Goal: Task Accomplishment & Management: Manage account settings

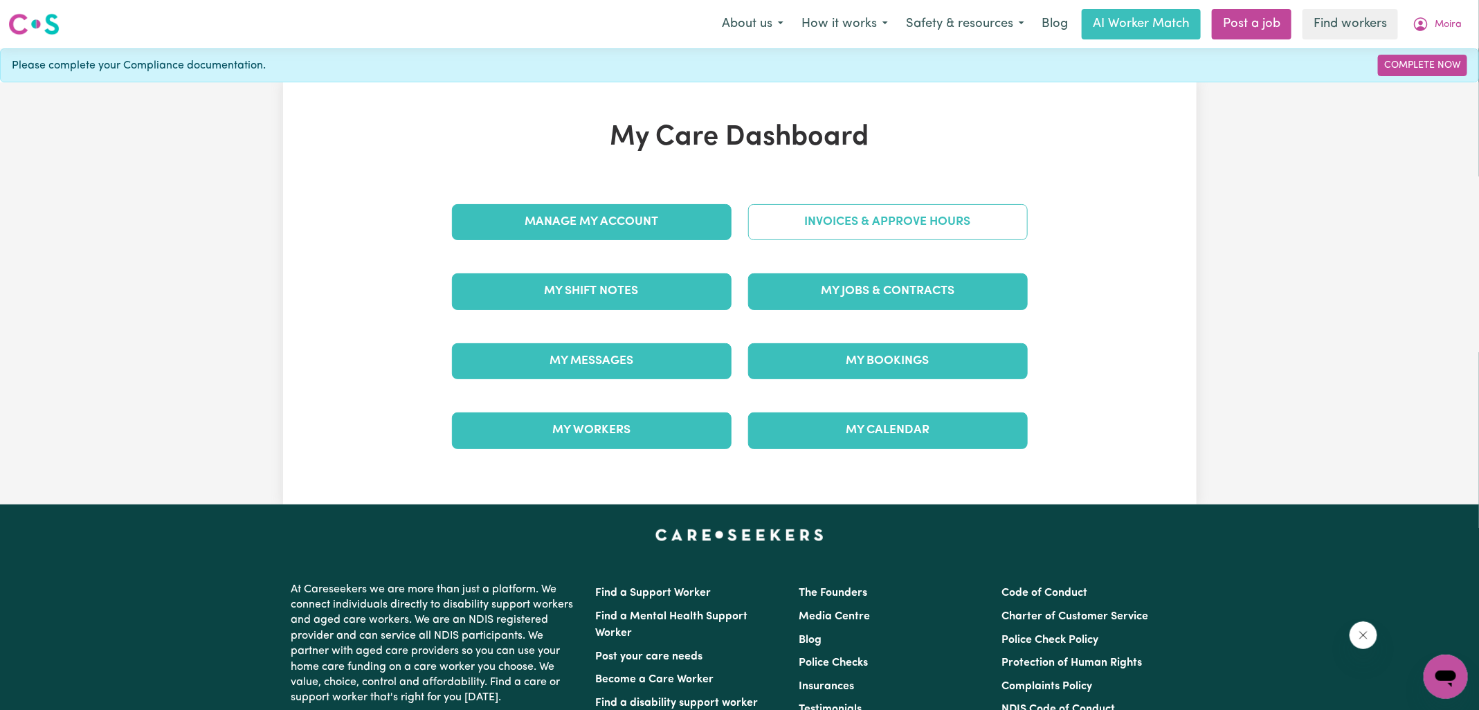
click at [784, 231] on link "Invoices & Approve Hours" at bounding box center [888, 222] width 280 height 36
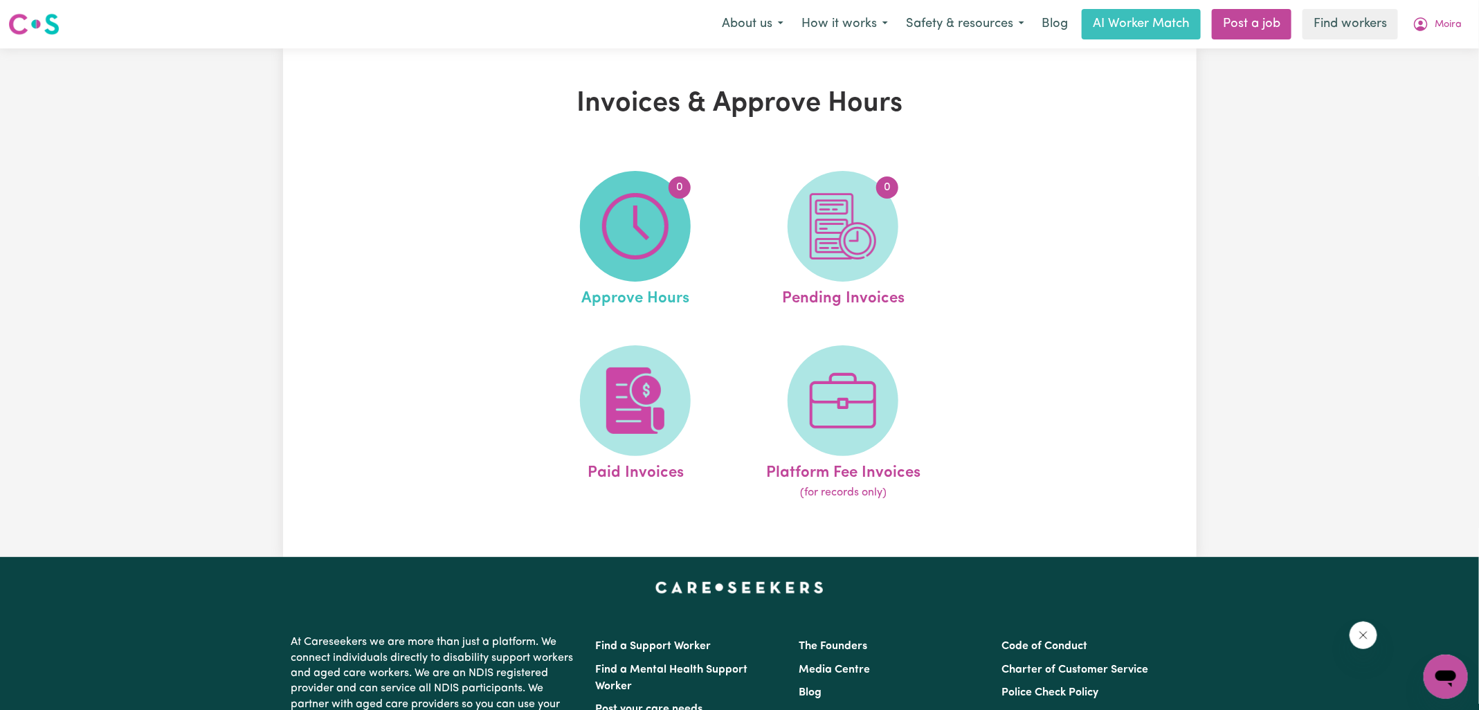
click at [630, 251] on img at bounding box center [635, 226] width 66 height 66
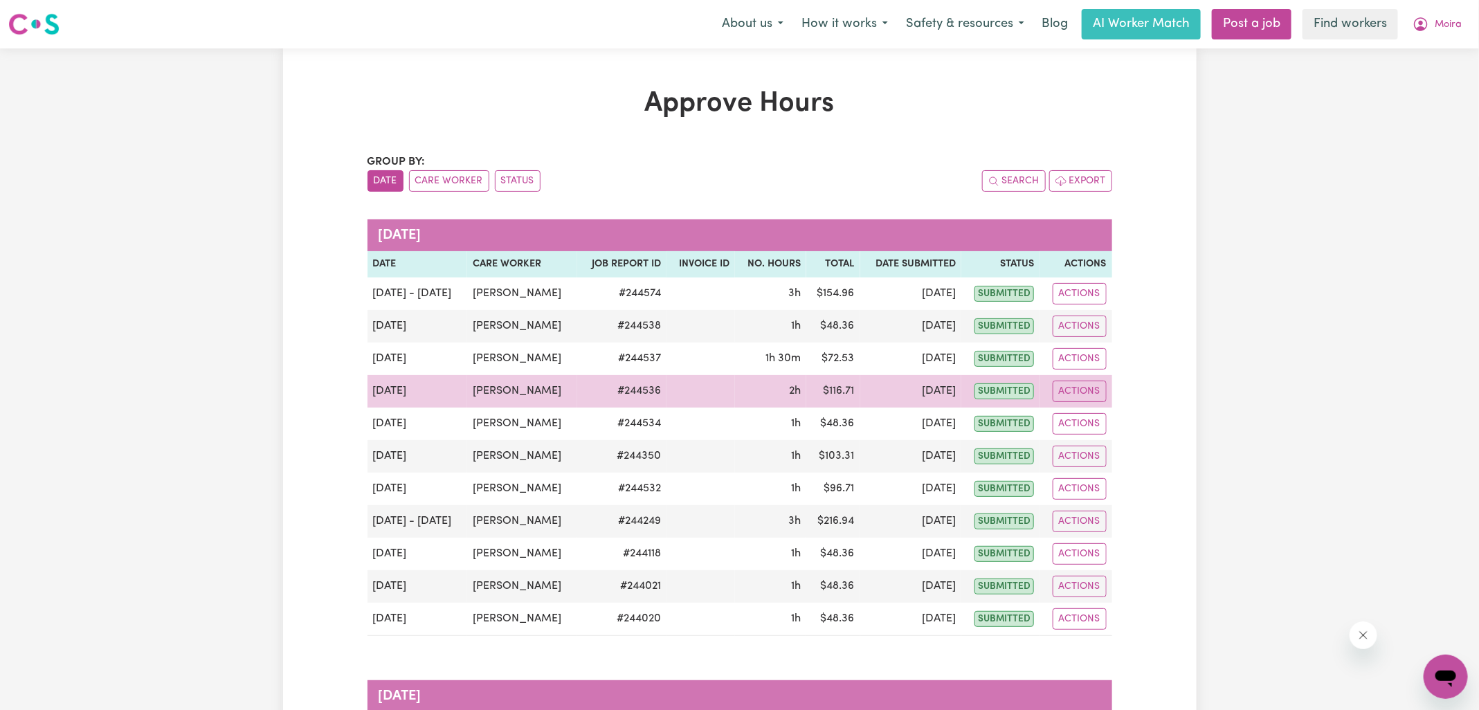
scroll to position [4, 0]
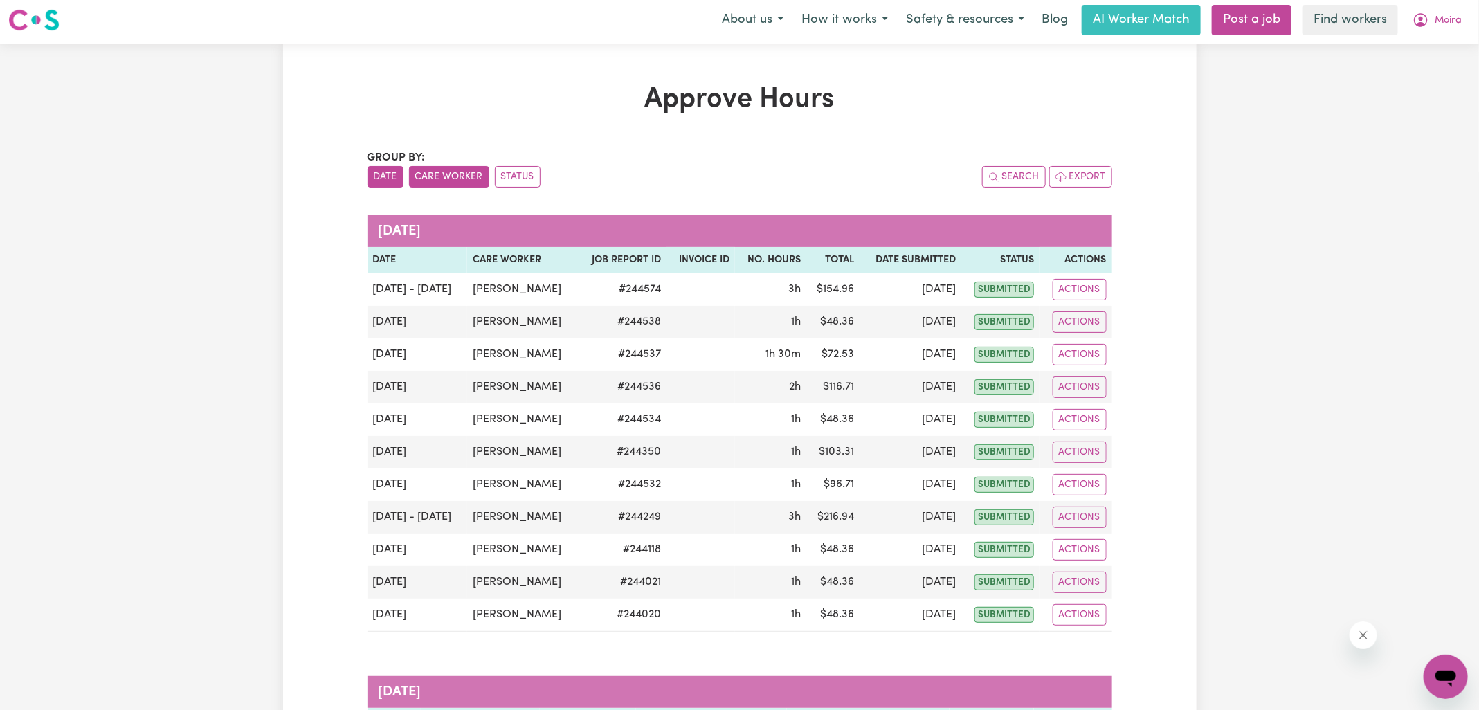
click at [426, 181] on button "Care Worker" at bounding box center [449, 176] width 80 height 21
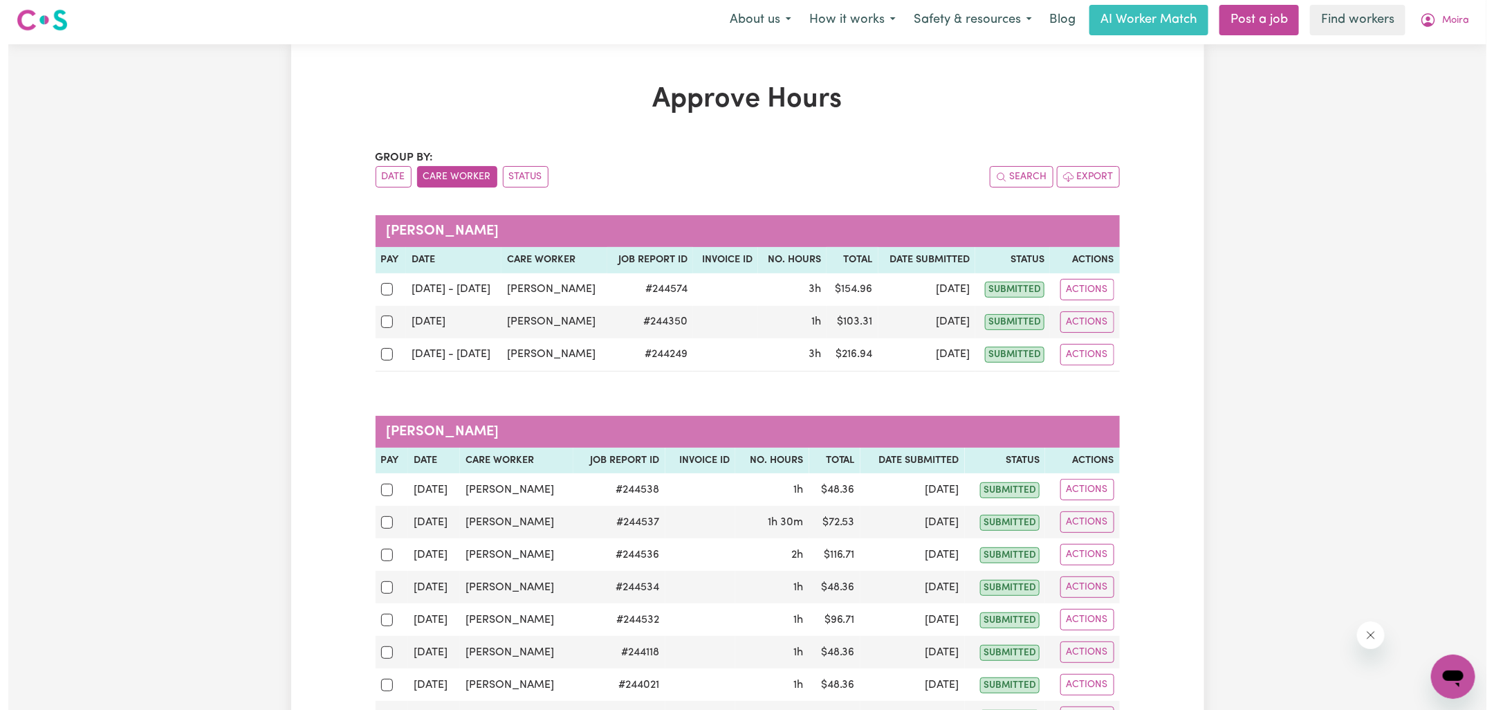
scroll to position [210, 0]
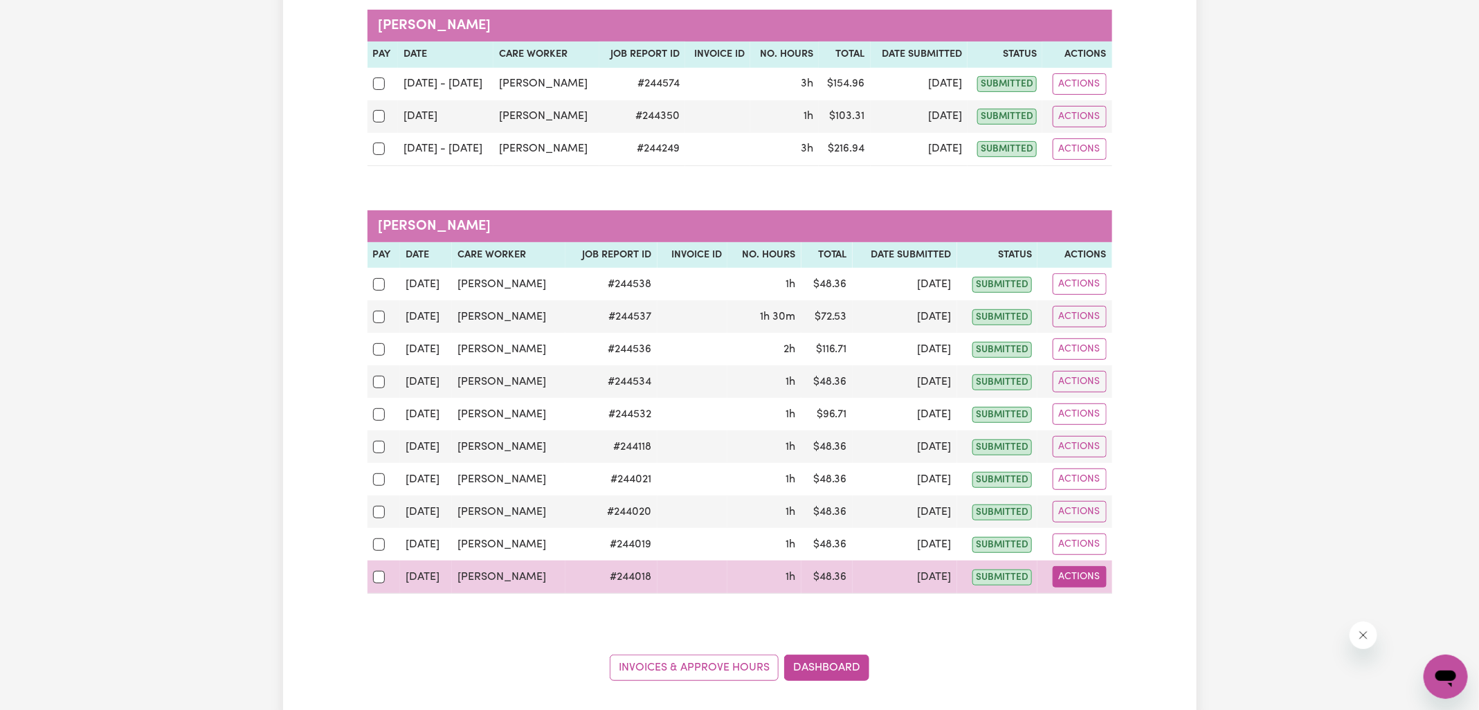
click at [1075, 571] on button "Actions" at bounding box center [1079, 576] width 54 height 21
click at [1093, 594] on link "View Job Report" at bounding box center [1112, 608] width 118 height 28
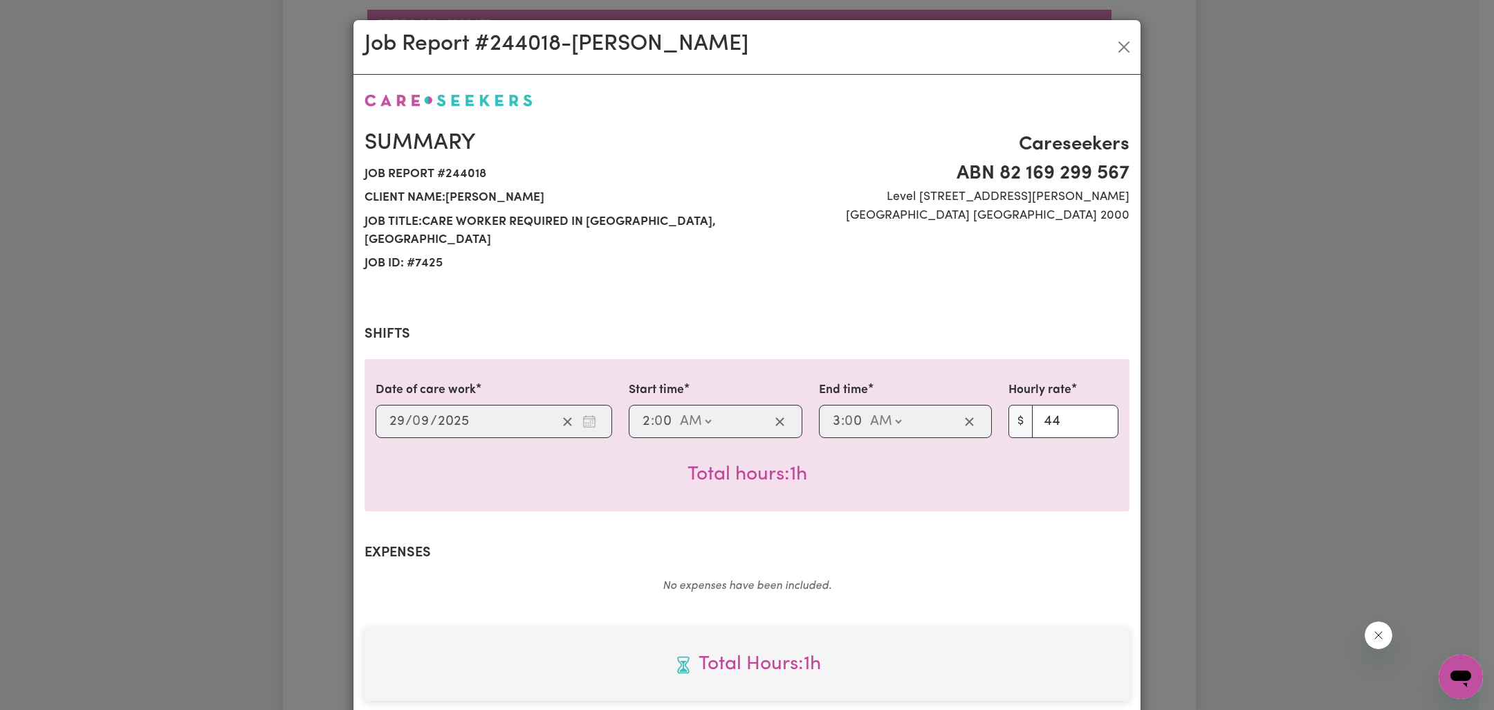
scroll to position [374, 0]
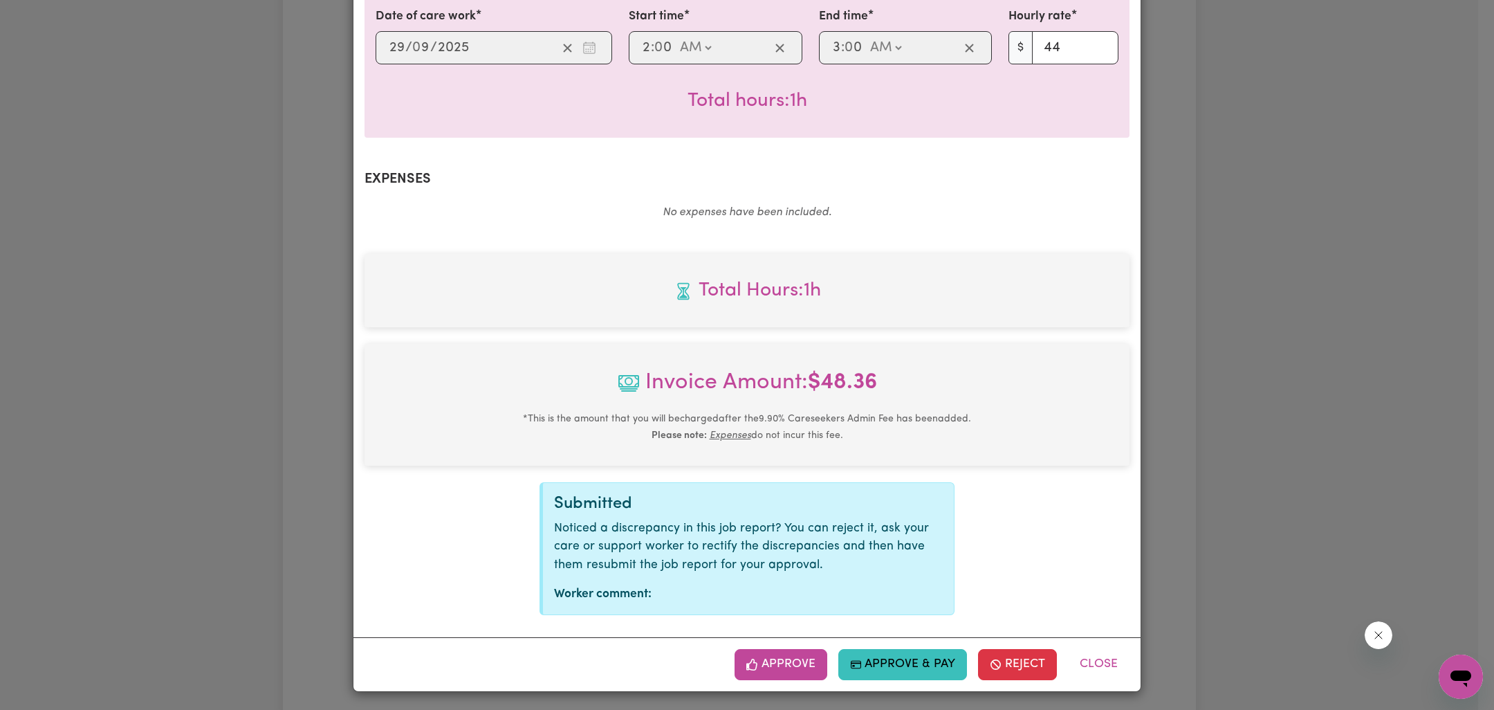
click at [796, 659] on button "Approve" at bounding box center [781, 664] width 93 height 30
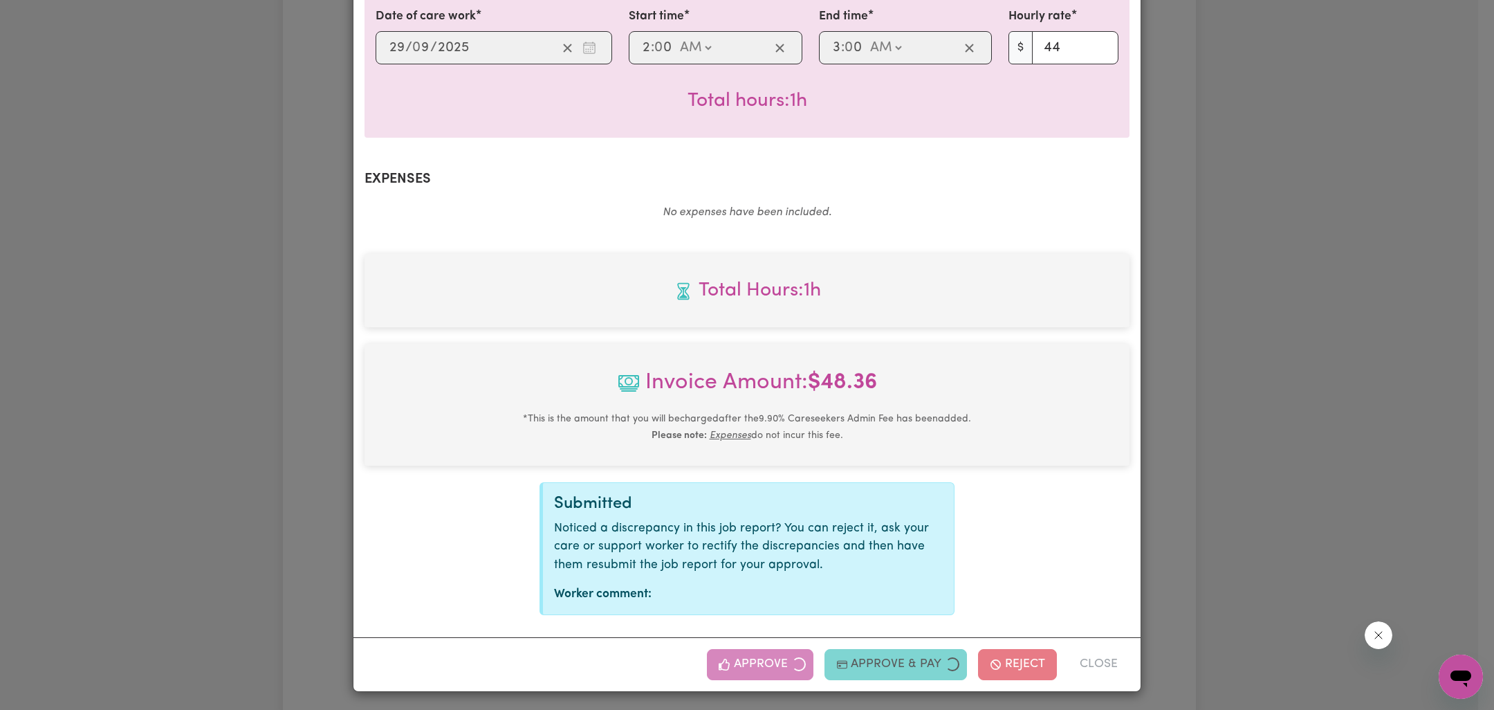
click at [1347, 504] on div "Job Report # 244018 - [PERSON_NAME] Summary Job report # 244018 Client name: [P…" at bounding box center [747, 355] width 1494 height 710
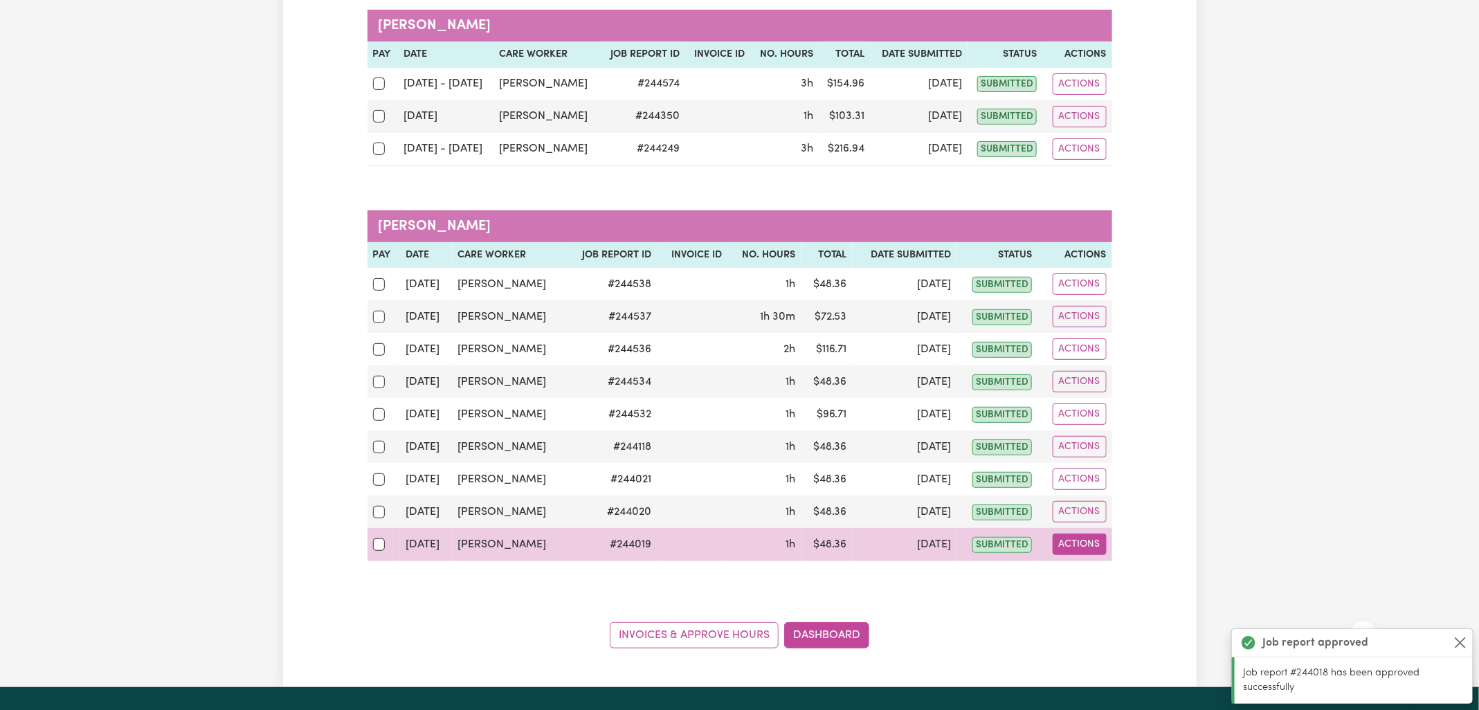
click at [1060, 538] on button "Actions" at bounding box center [1079, 543] width 54 height 21
click at [1091, 568] on link "View Job Report" at bounding box center [1112, 576] width 118 height 28
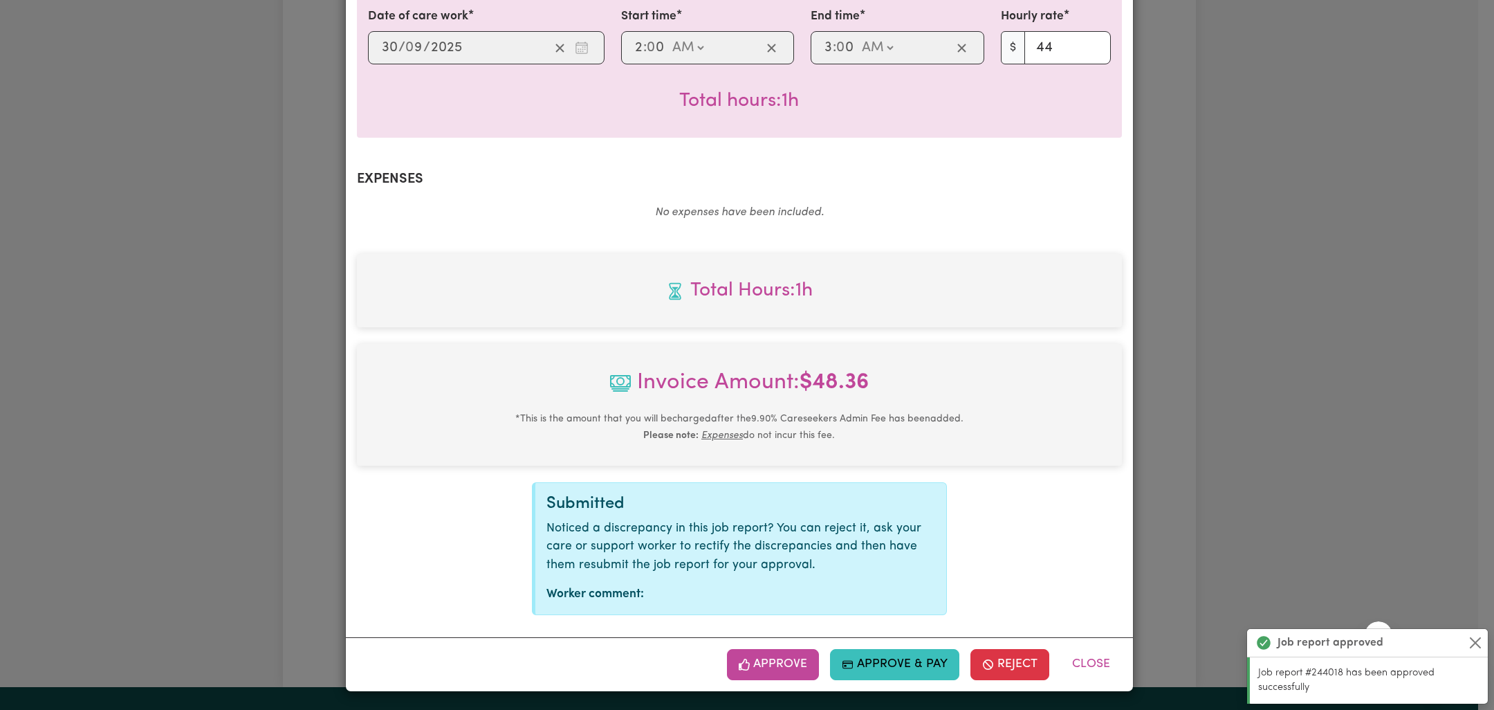
click at [778, 667] on button "Approve" at bounding box center [773, 664] width 93 height 30
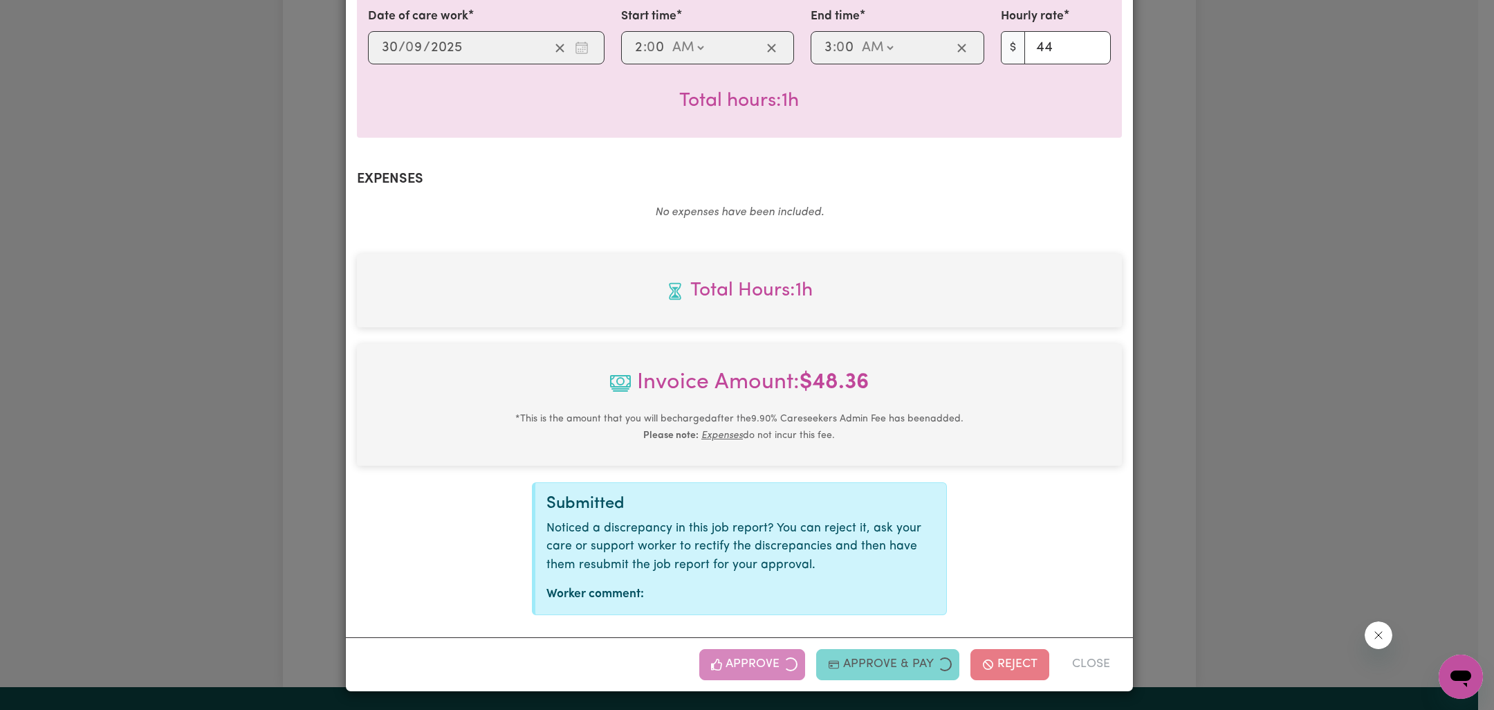
click at [1290, 400] on div "Job Report # 244019 - [PERSON_NAME] Summary Job report # 244019 Client name: [P…" at bounding box center [747, 355] width 1494 height 710
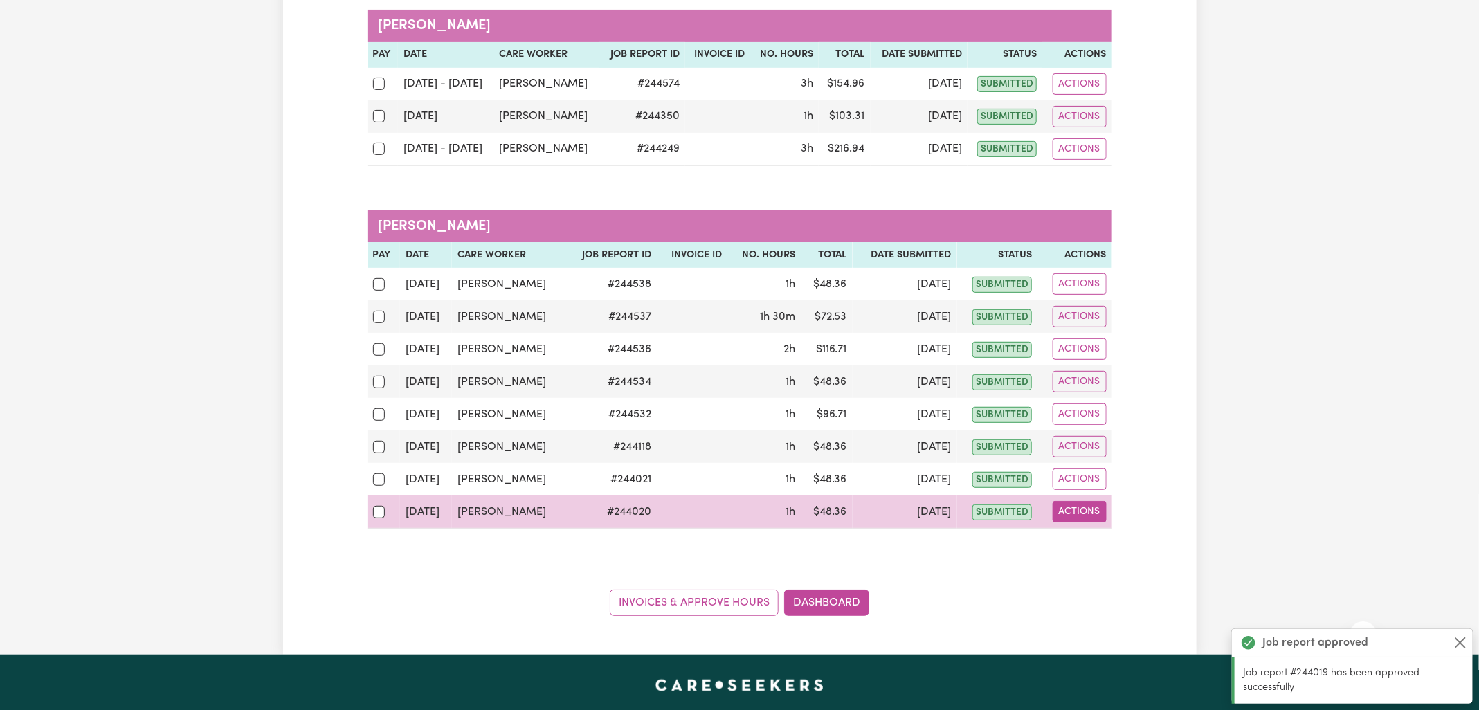
click at [1099, 504] on button "Actions" at bounding box center [1079, 511] width 54 height 21
click at [1098, 531] on link "View Job Report" at bounding box center [1113, 543] width 118 height 28
select select "pm"
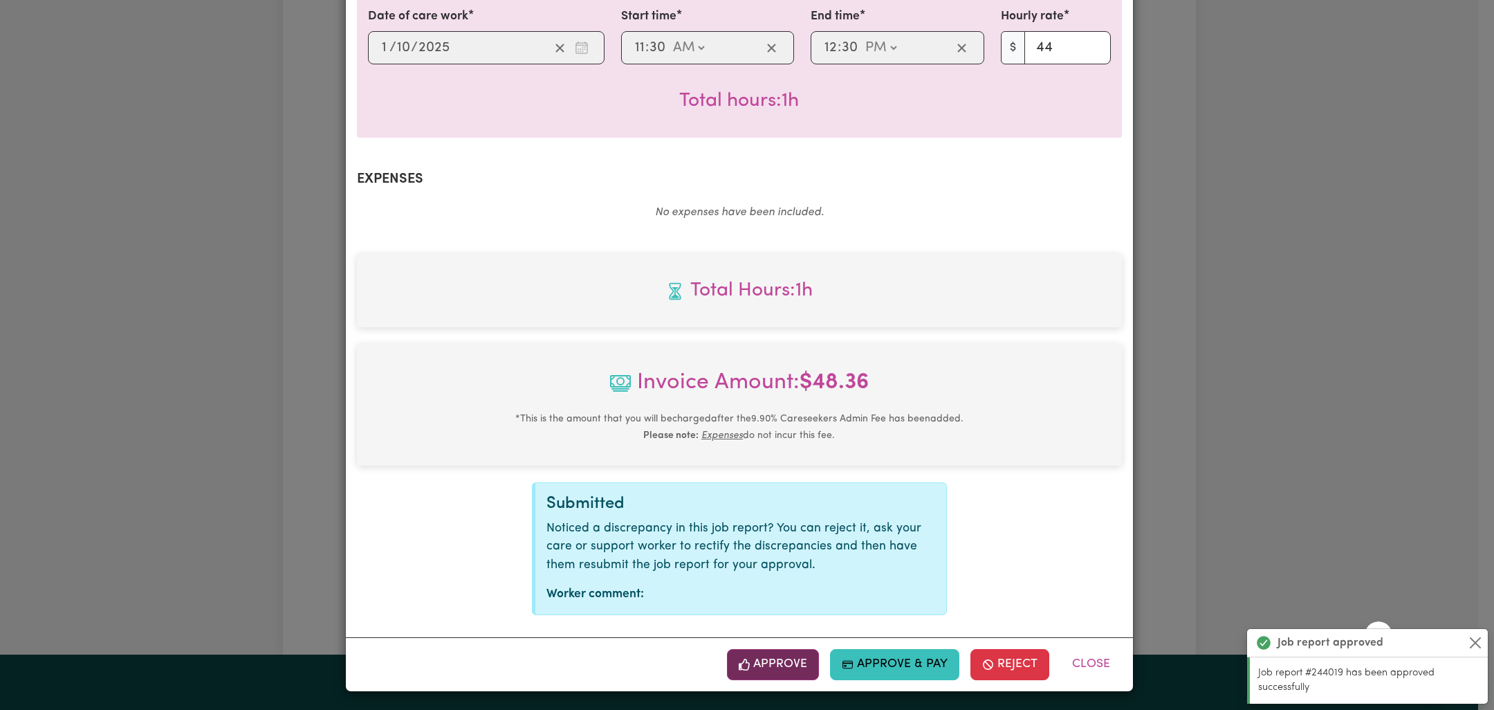
click at [790, 669] on button "Approve" at bounding box center [773, 664] width 93 height 30
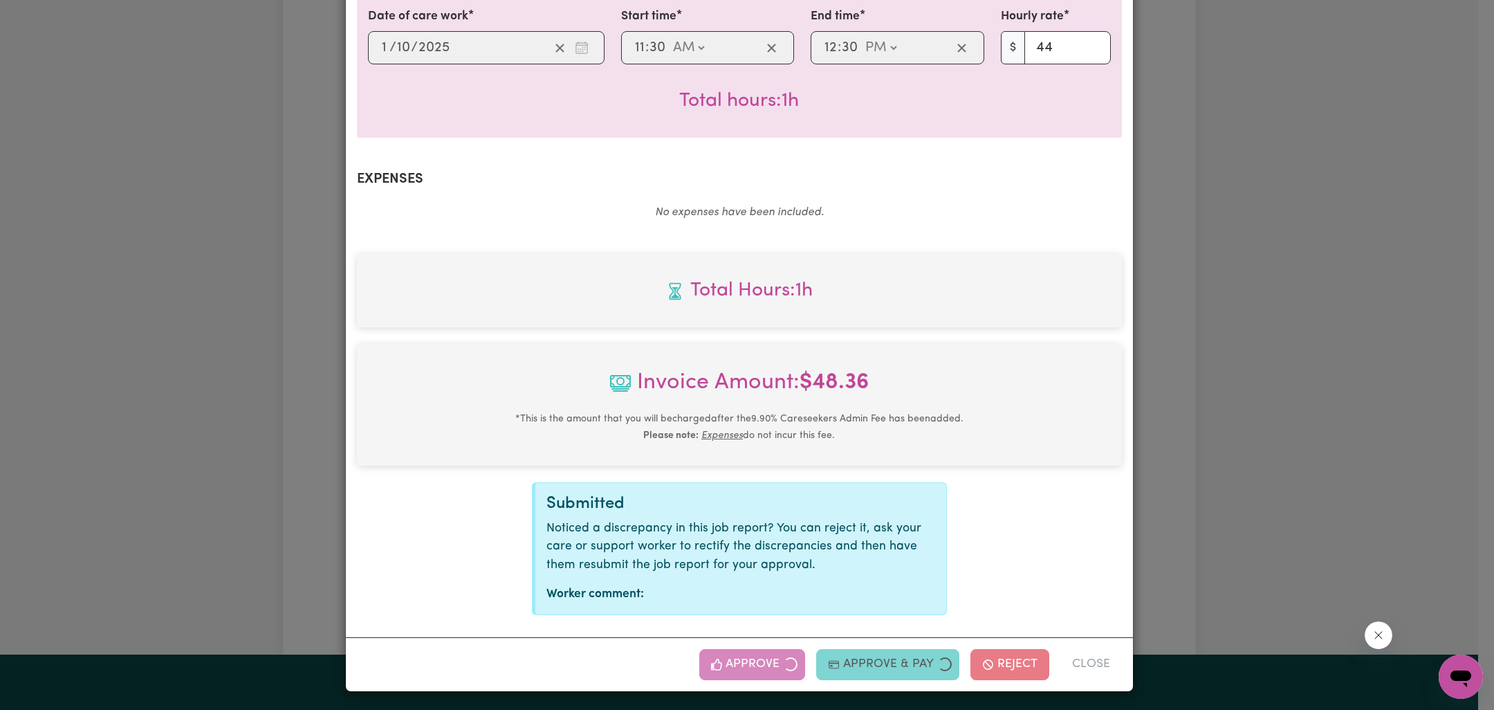
click at [1133, 499] on div "Job Report # 244020 - [PERSON_NAME] Summary Job report # 244020 Client name: [P…" at bounding box center [747, 355] width 1494 height 710
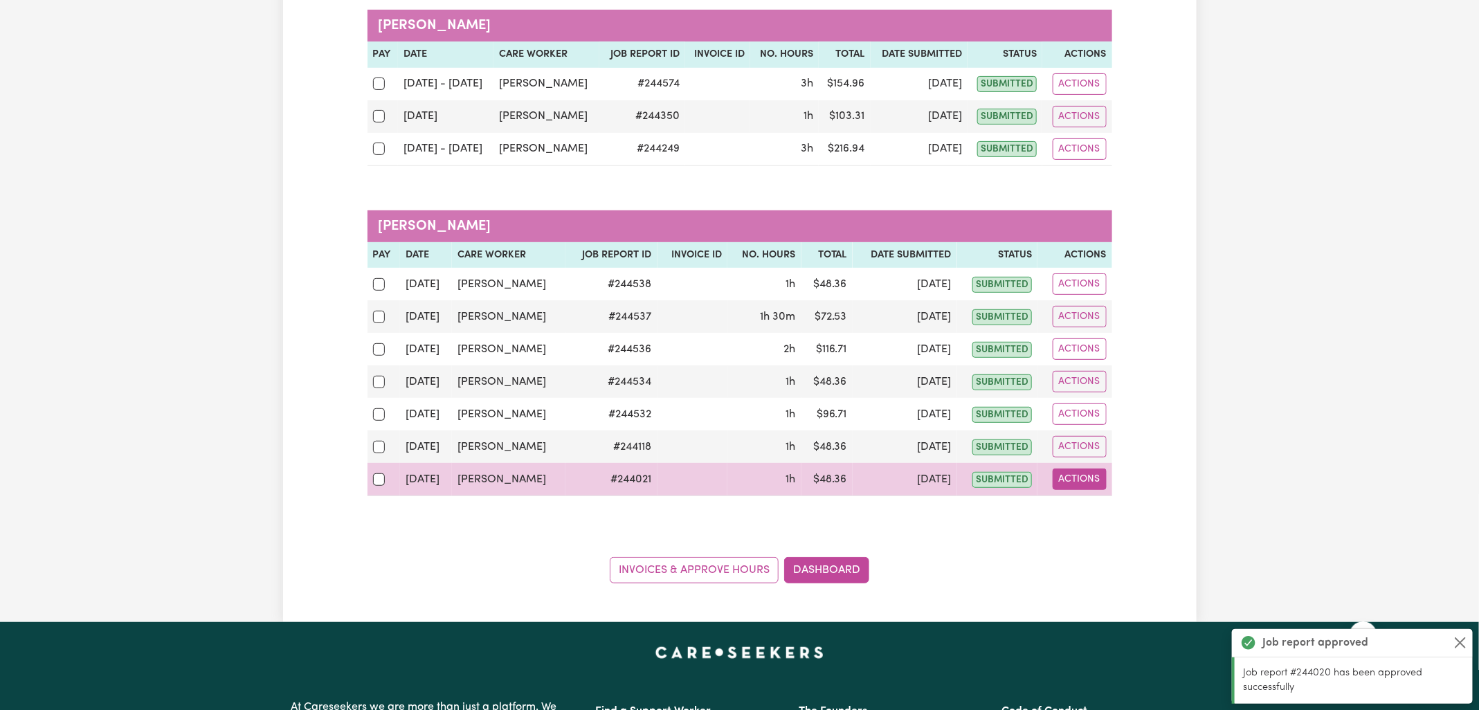
click at [1090, 482] on button "Actions" at bounding box center [1079, 478] width 54 height 21
click at [1101, 506] on link "View Job Report" at bounding box center [1113, 511] width 118 height 28
select select "pm"
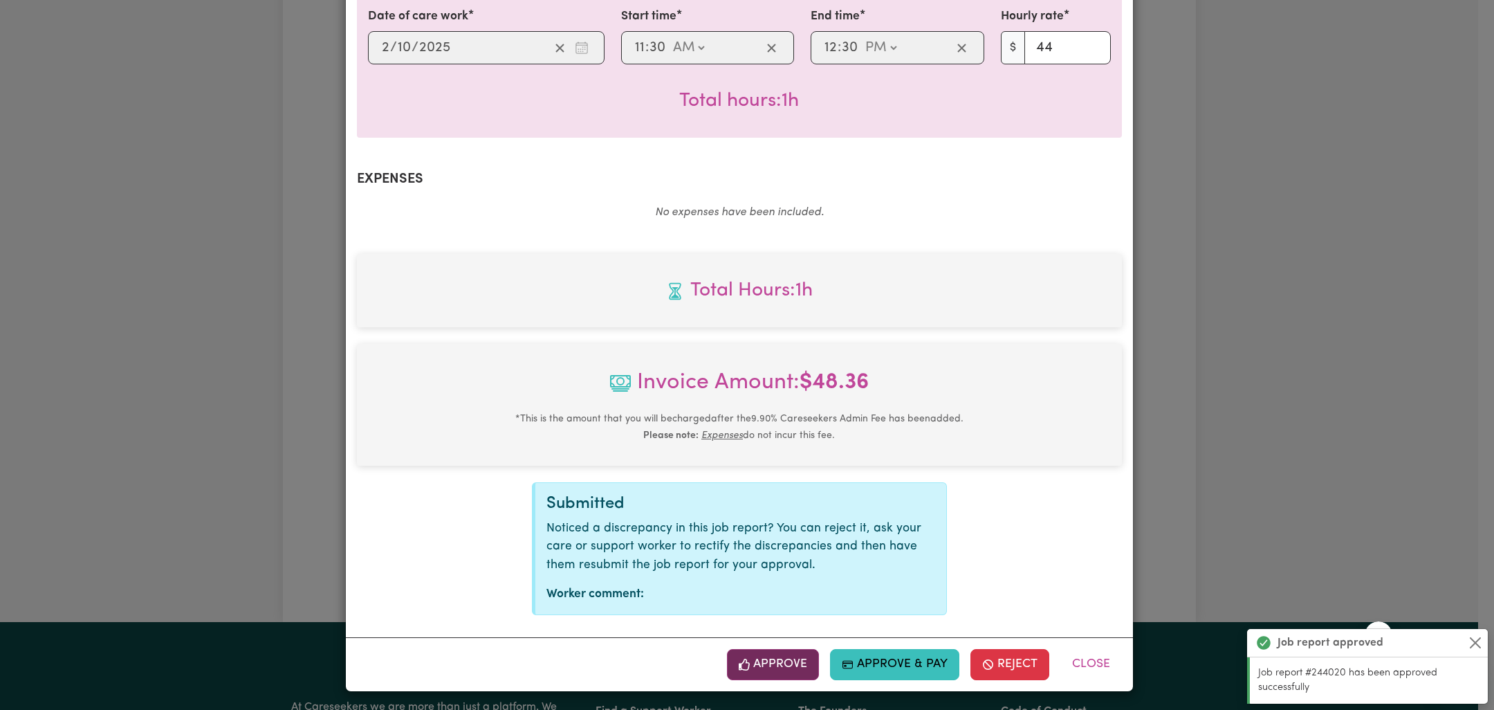
click at [744, 665] on icon "button" at bounding box center [744, 665] width 11 height 12
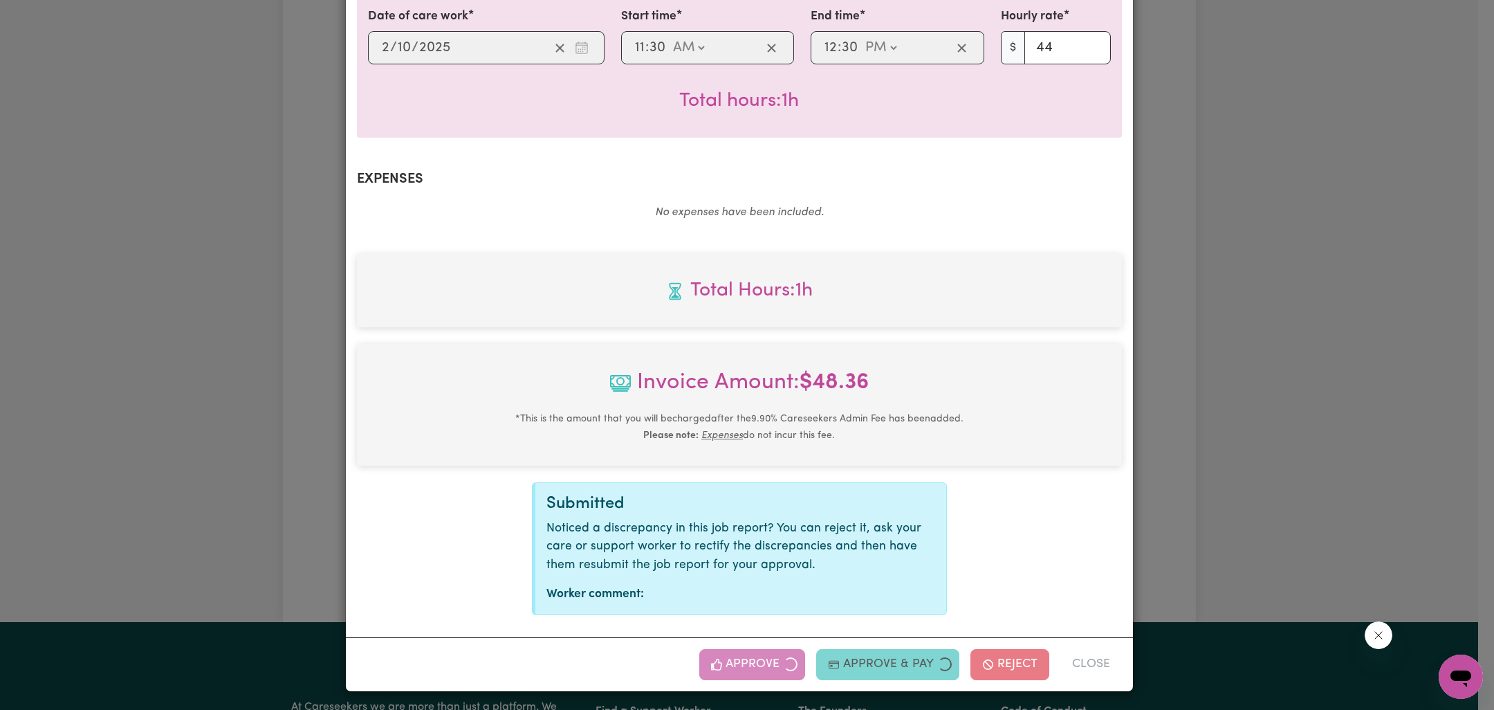
click at [1218, 508] on div "Job Report # 244021 - [PERSON_NAME] Summary Job report # 244021 Client name: [P…" at bounding box center [747, 355] width 1494 height 710
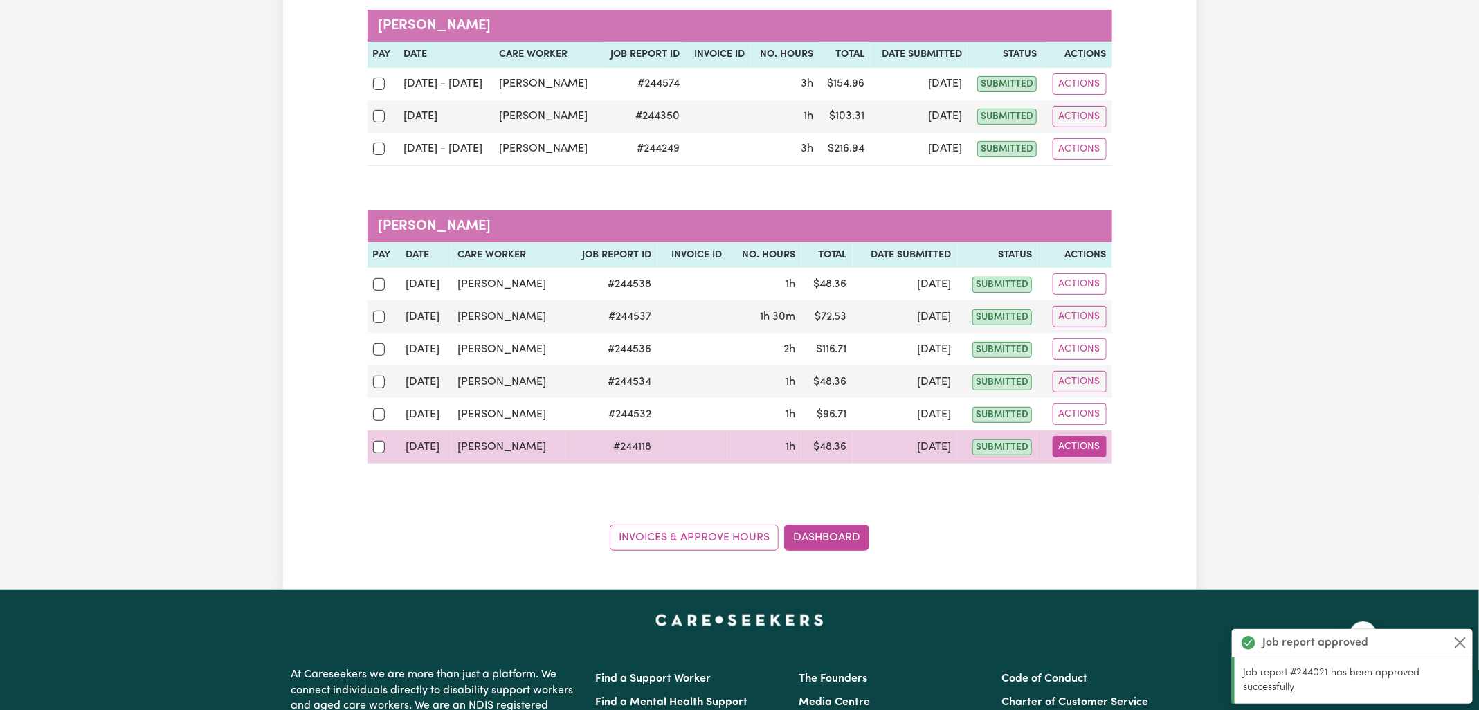
click at [1075, 441] on button "Actions" at bounding box center [1079, 446] width 54 height 21
click at [1091, 467] on link "View Job Report" at bounding box center [1113, 478] width 118 height 28
select select "pm"
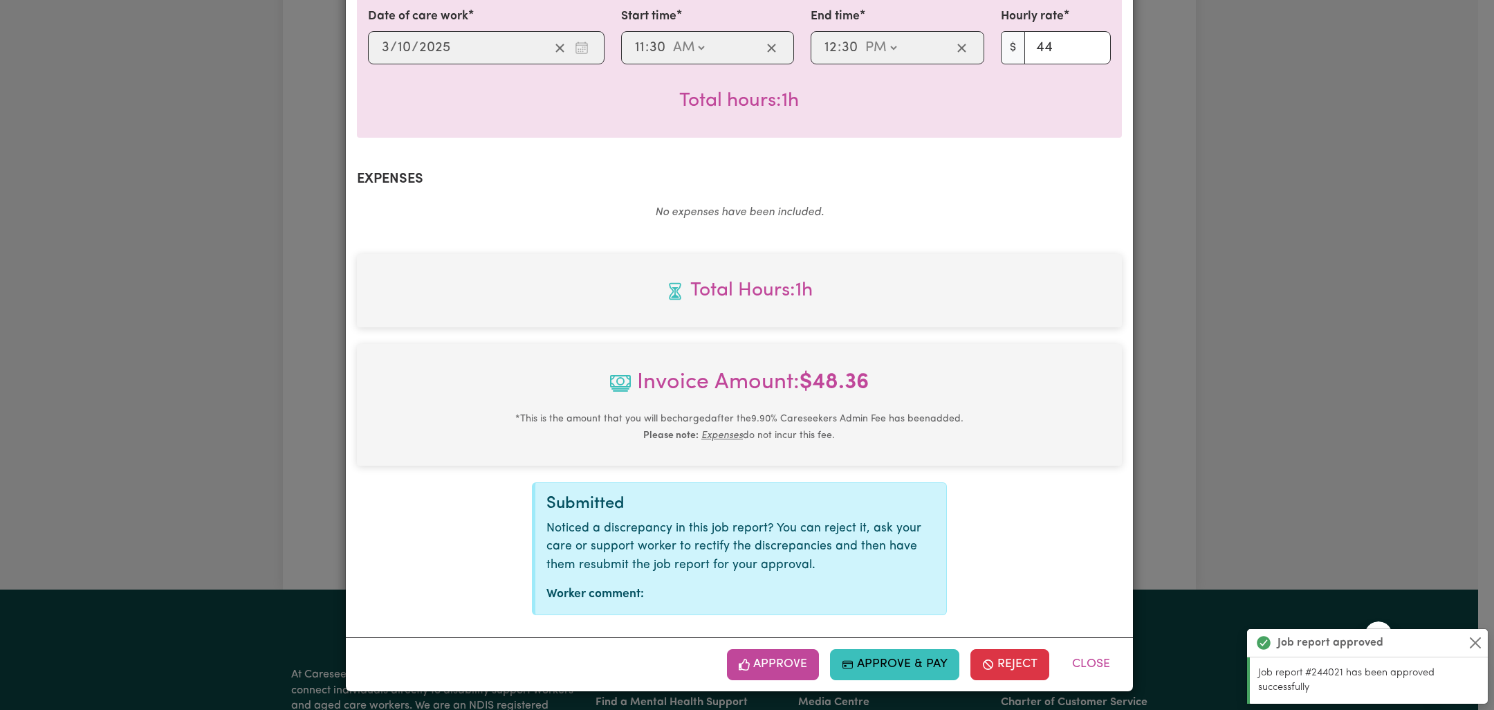
click at [773, 664] on button "Approve" at bounding box center [773, 664] width 93 height 30
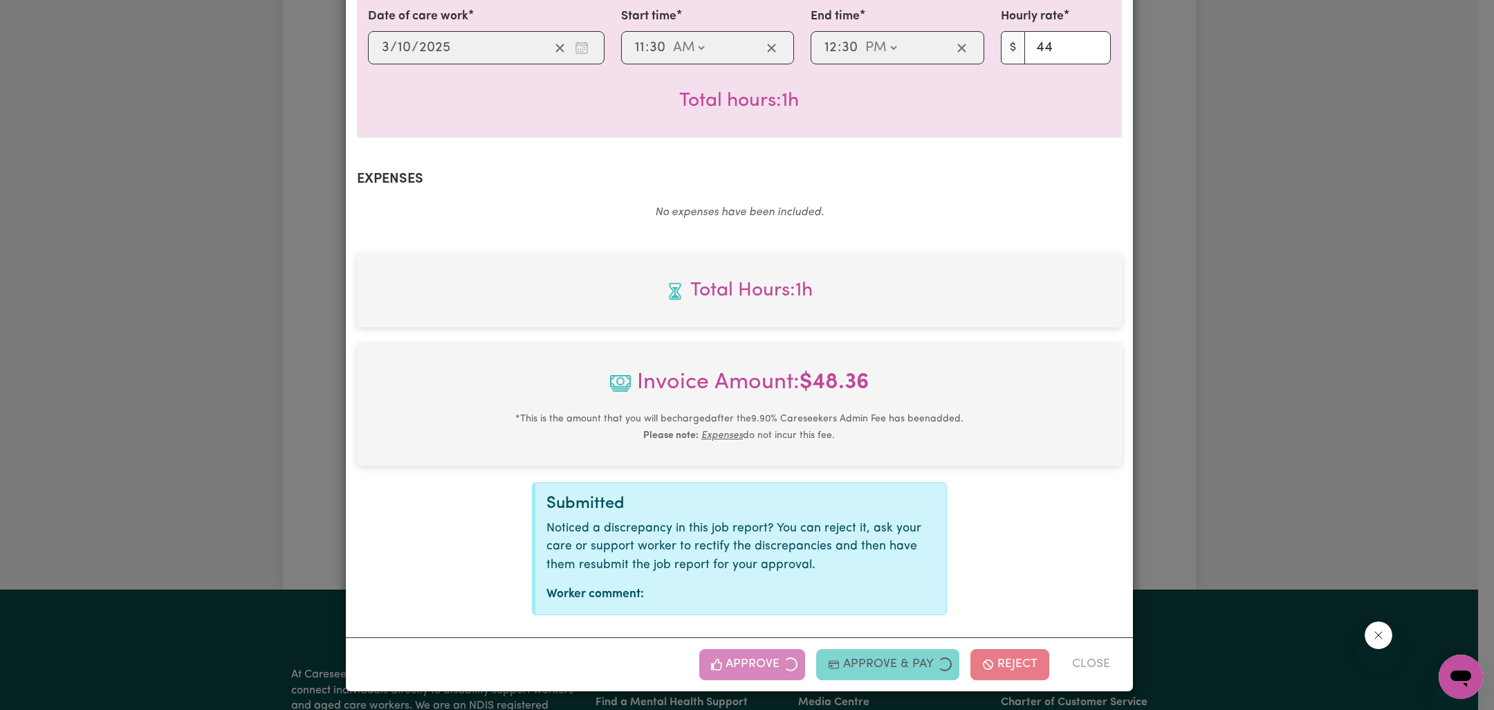
click at [1180, 463] on div "Job Report # 244118 - [PERSON_NAME] Summary Job report # 244118 Client name: [P…" at bounding box center [747, 355] width 1494 height 710
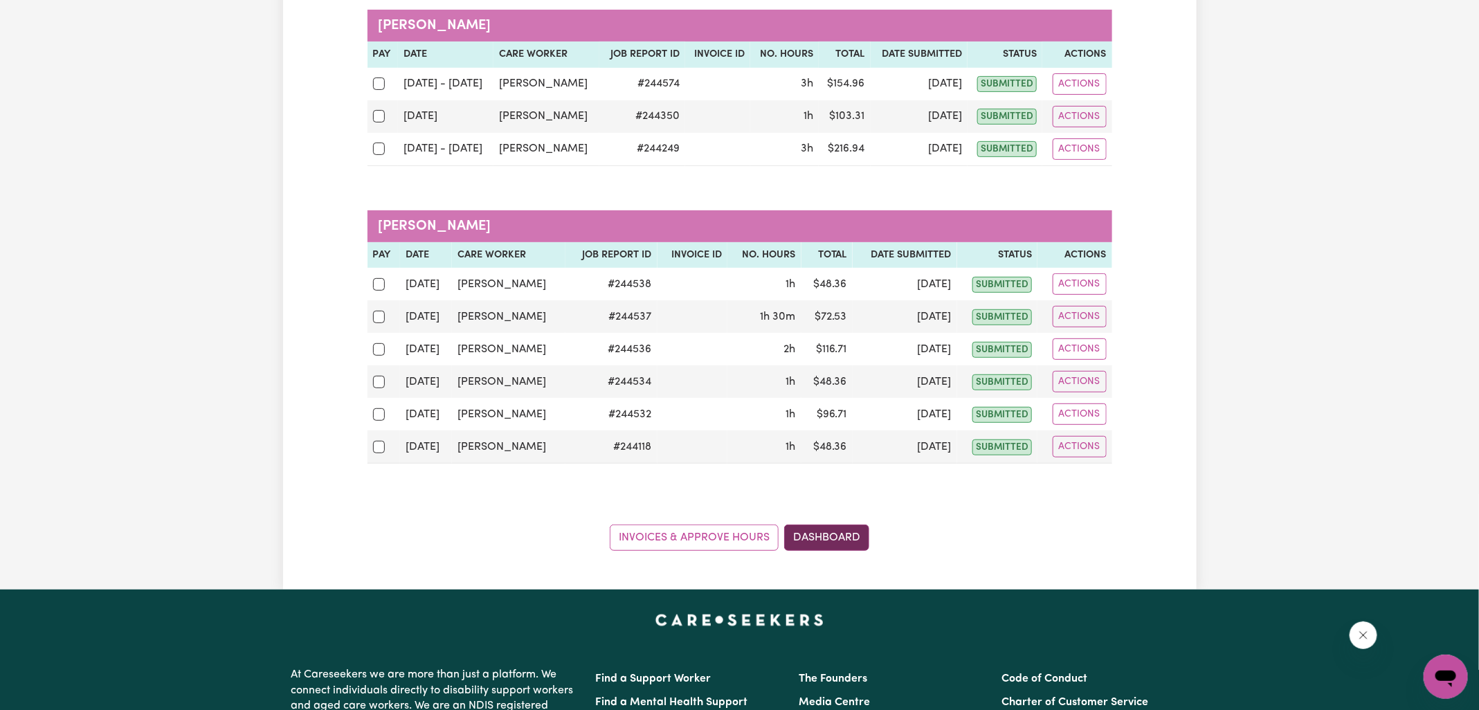
click at [851, 536] on link "Dashboard" at bounding box center [826, 537] width 85 height 26
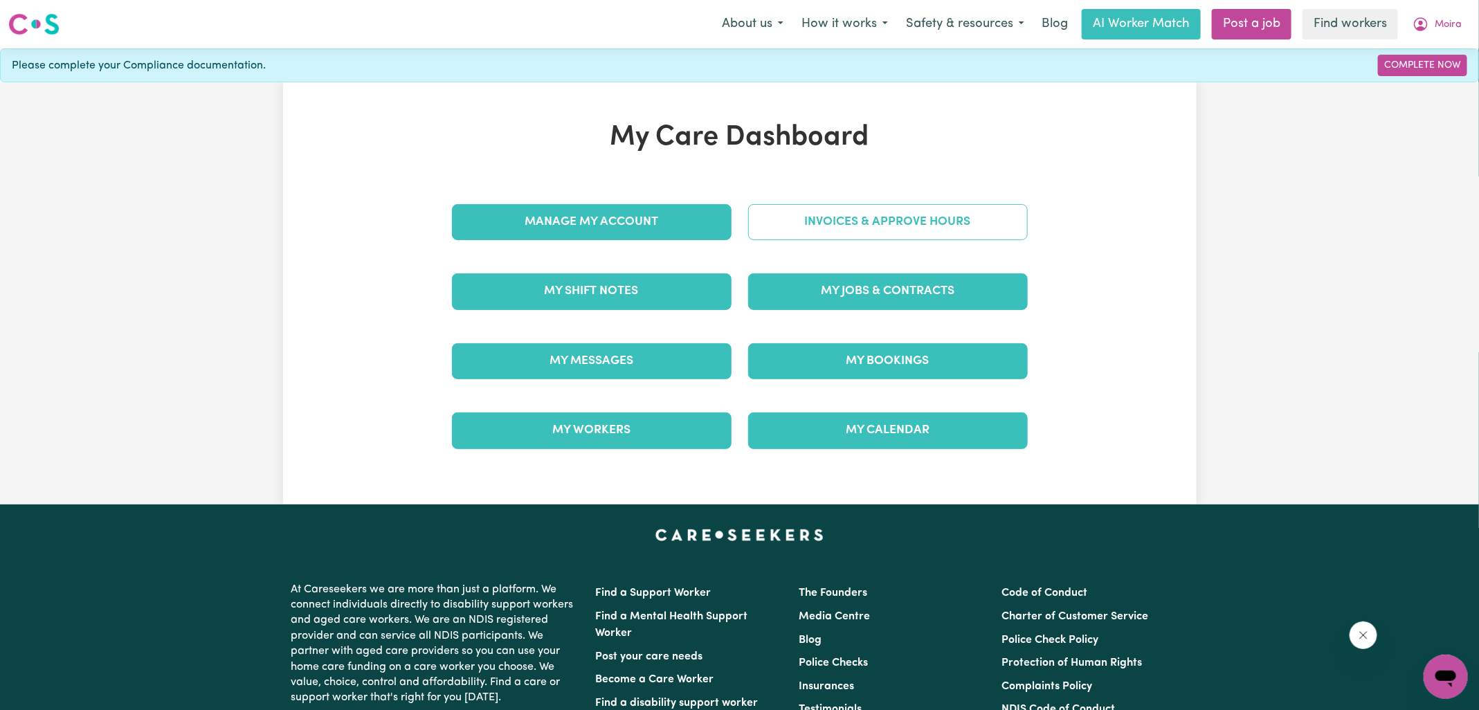
click at [858, 211] on link "Invoices & Approve Hours" at bounding box center [888, 222] width 280 height 36
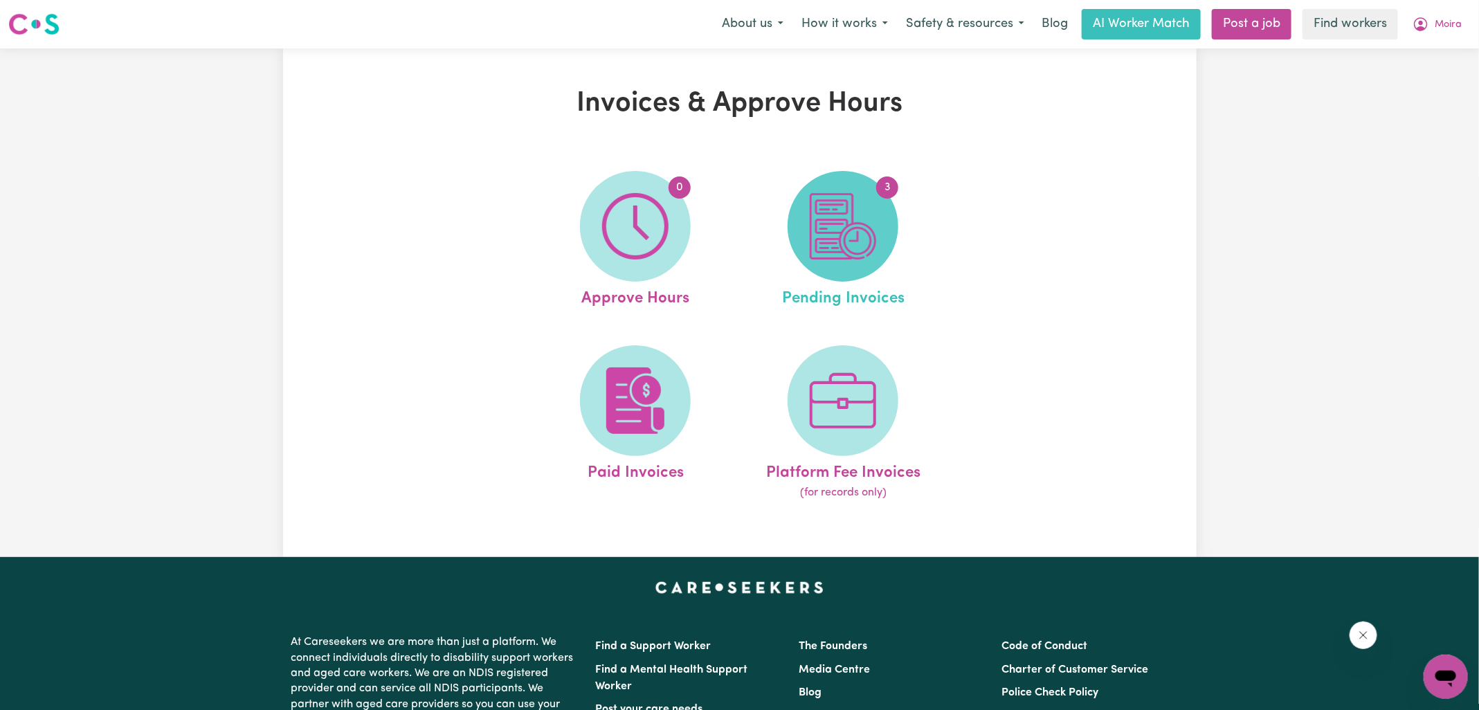
click at [857, 238] on img at bounding box center [842, 226] width 66 height 66
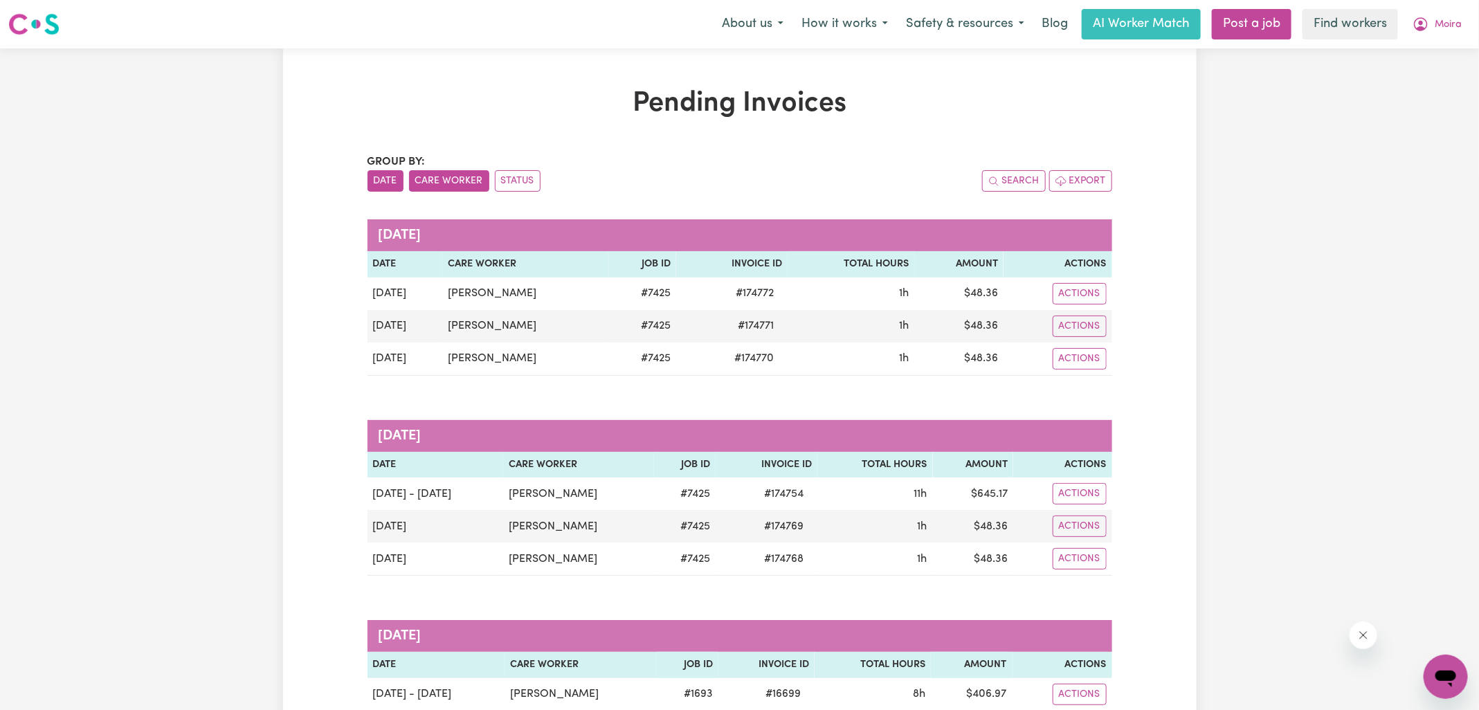
click at [444, 181] on button "Care Worker" at bounding box center [449, 180] width 80 height 21
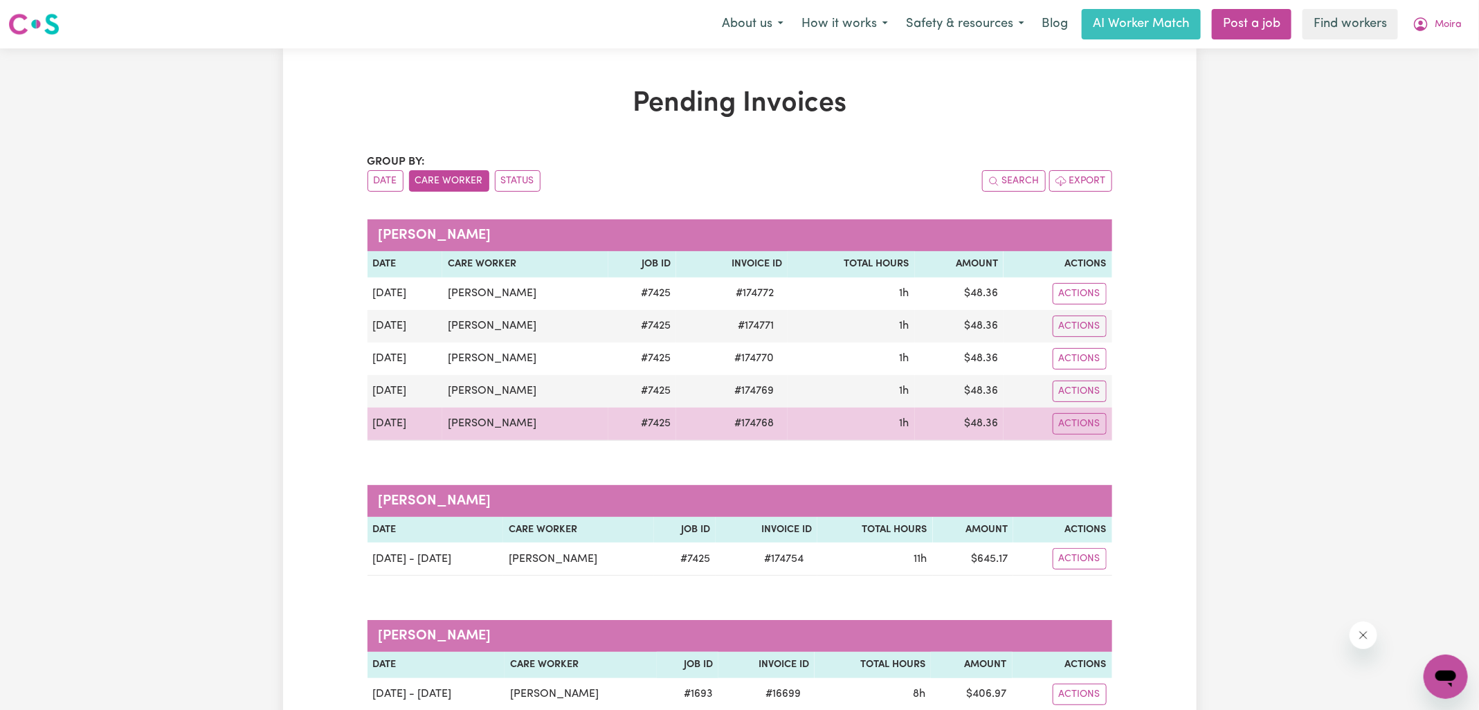
click at [744, 424] on span "# 174768" at bounding box center [754, 423] width 56 height 17
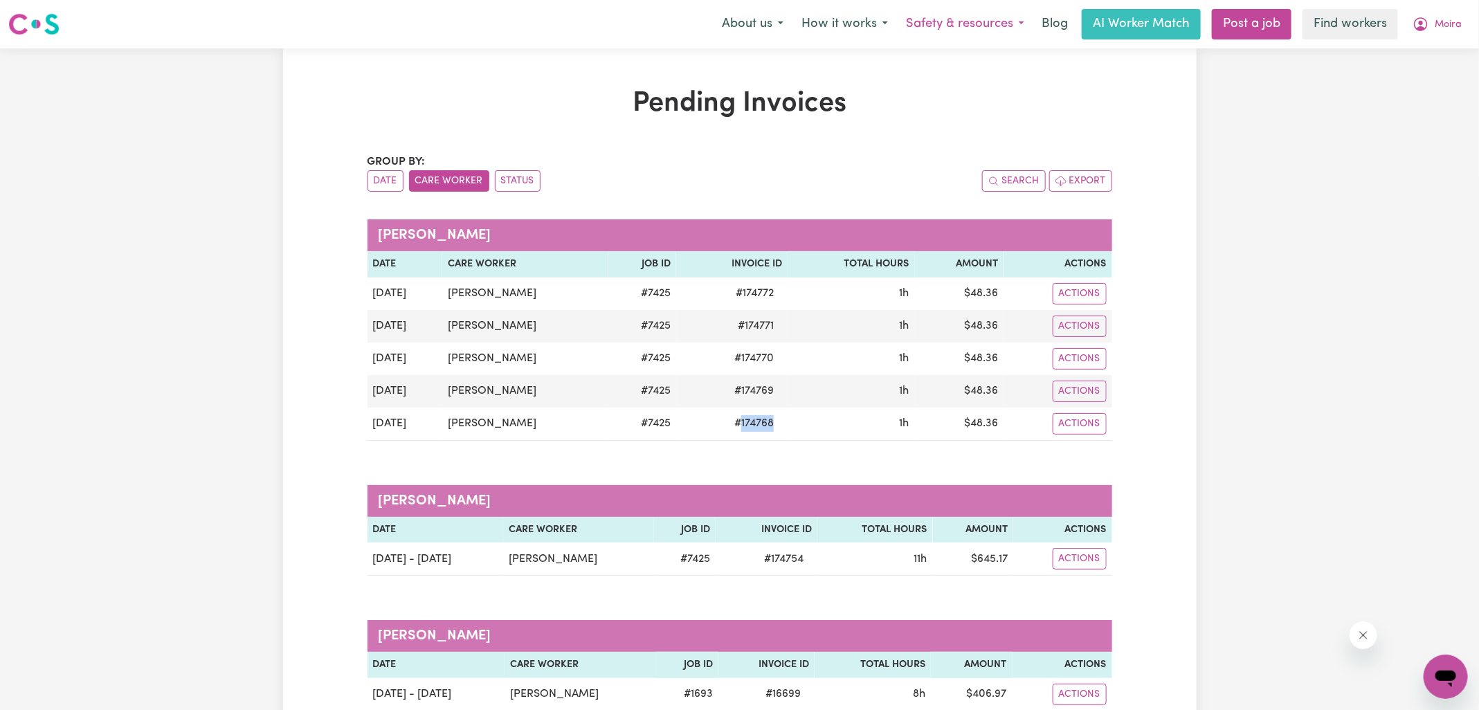
copy span "174768"
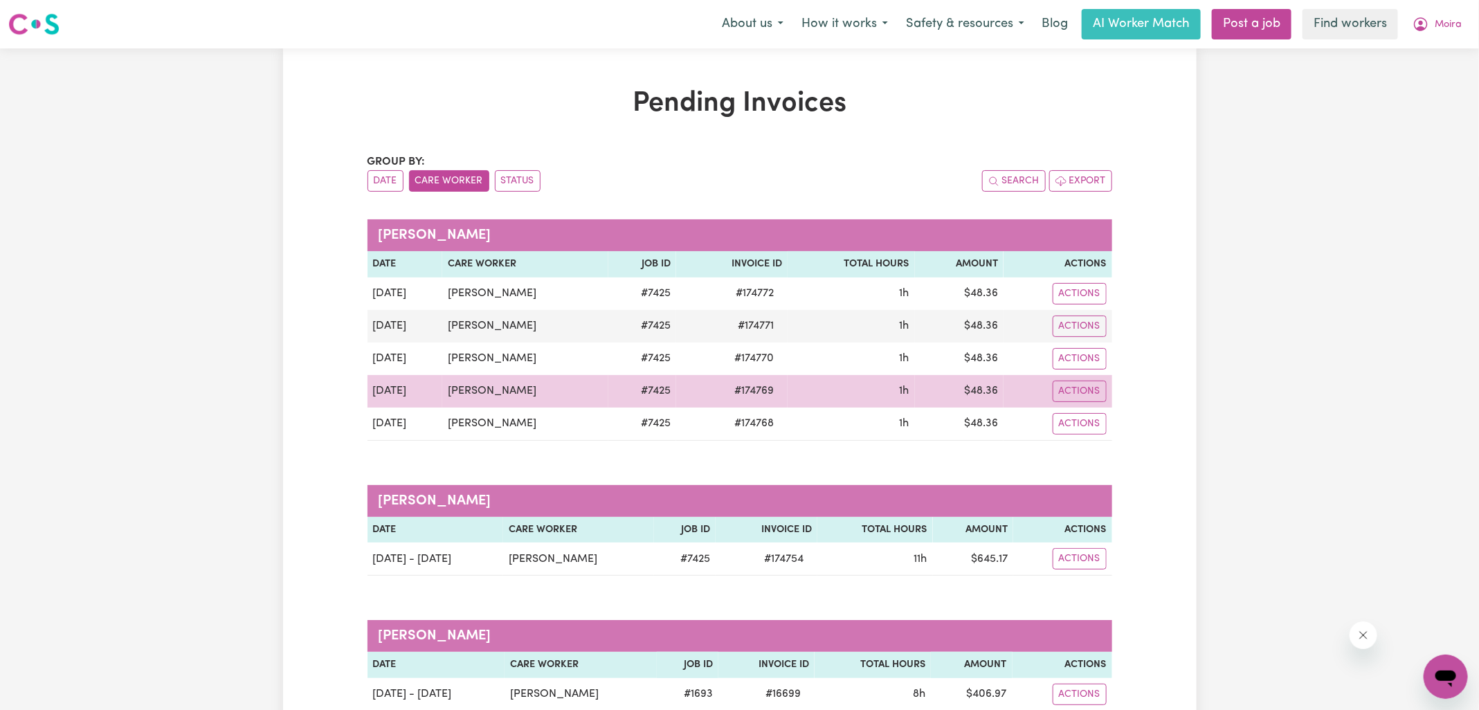
click at [758, 387] on span "# 174769" at bounding box center [754, 391] width 56 height 17
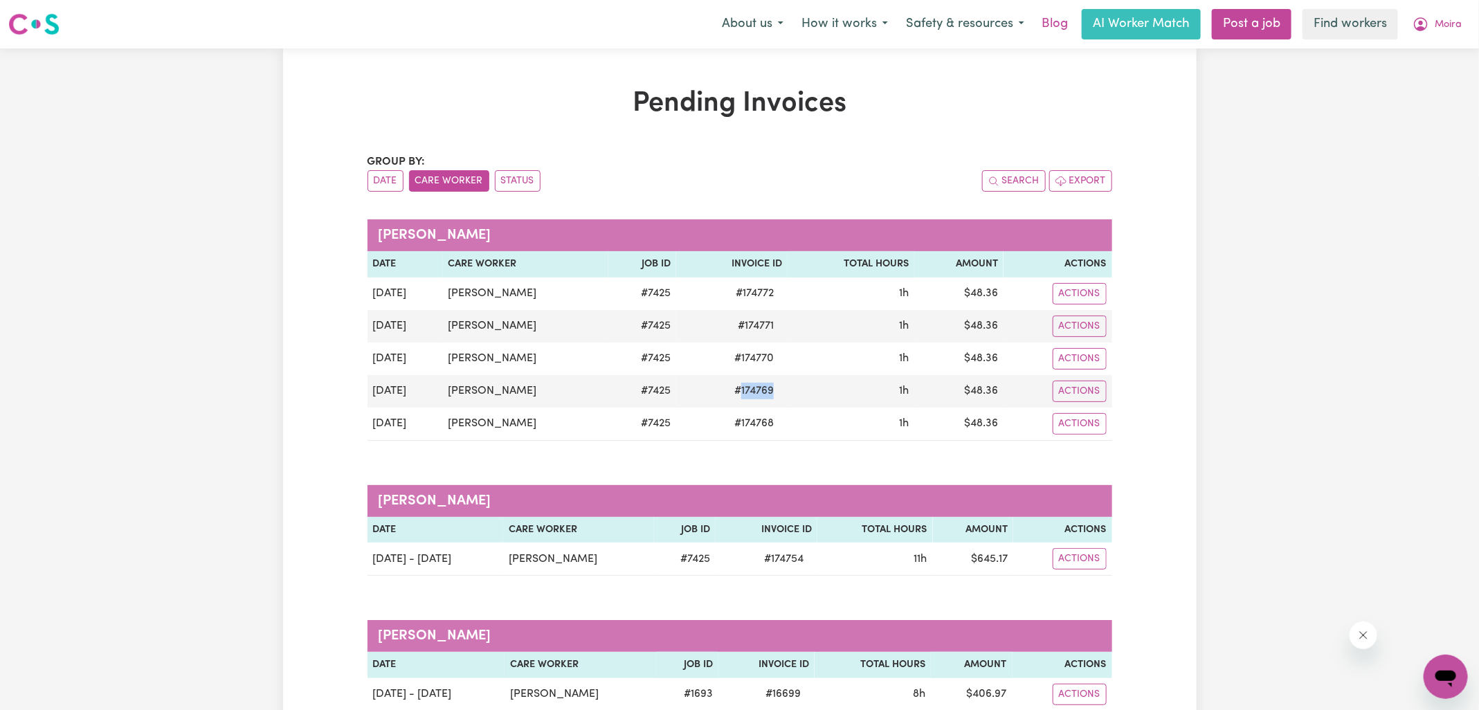
copy span "174769"
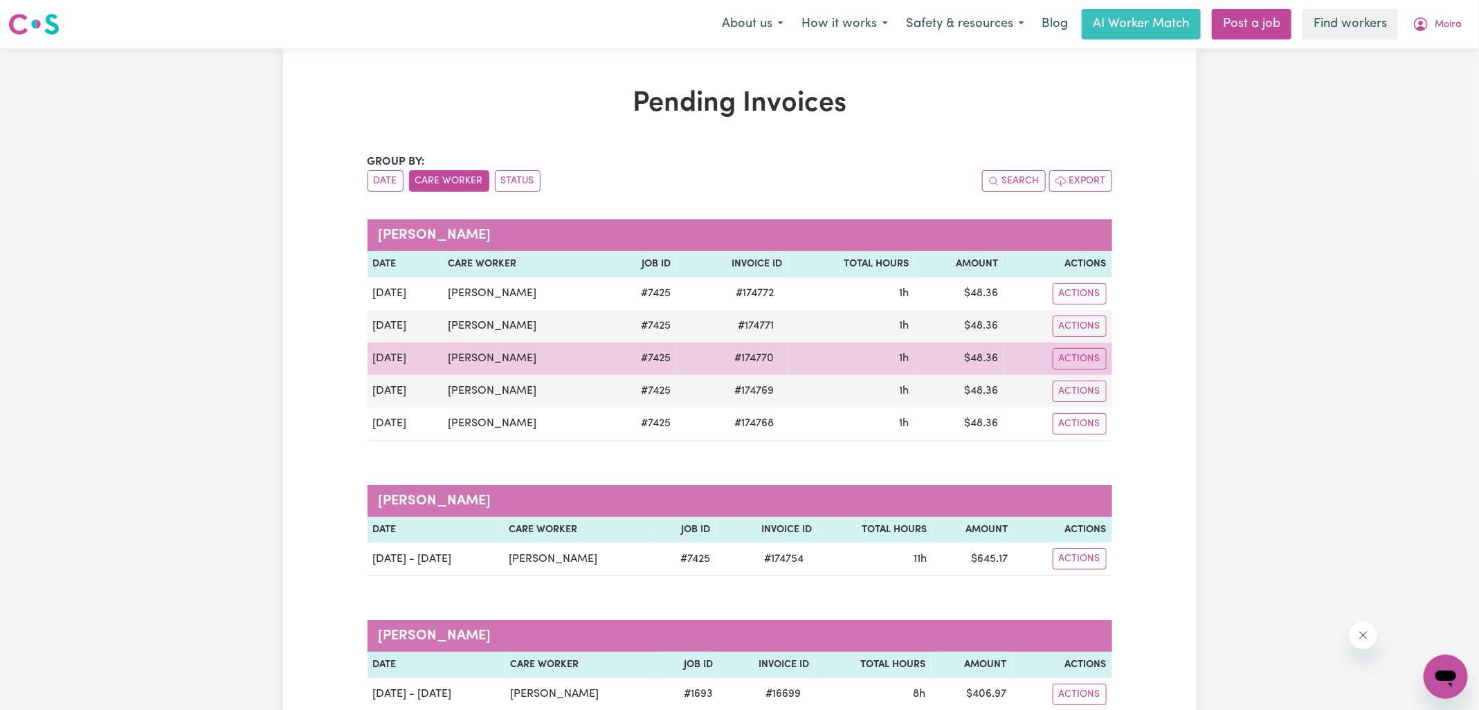
click at [758, 360] on span "# 174770" at bounding box center [754, 358] width 56 height 17
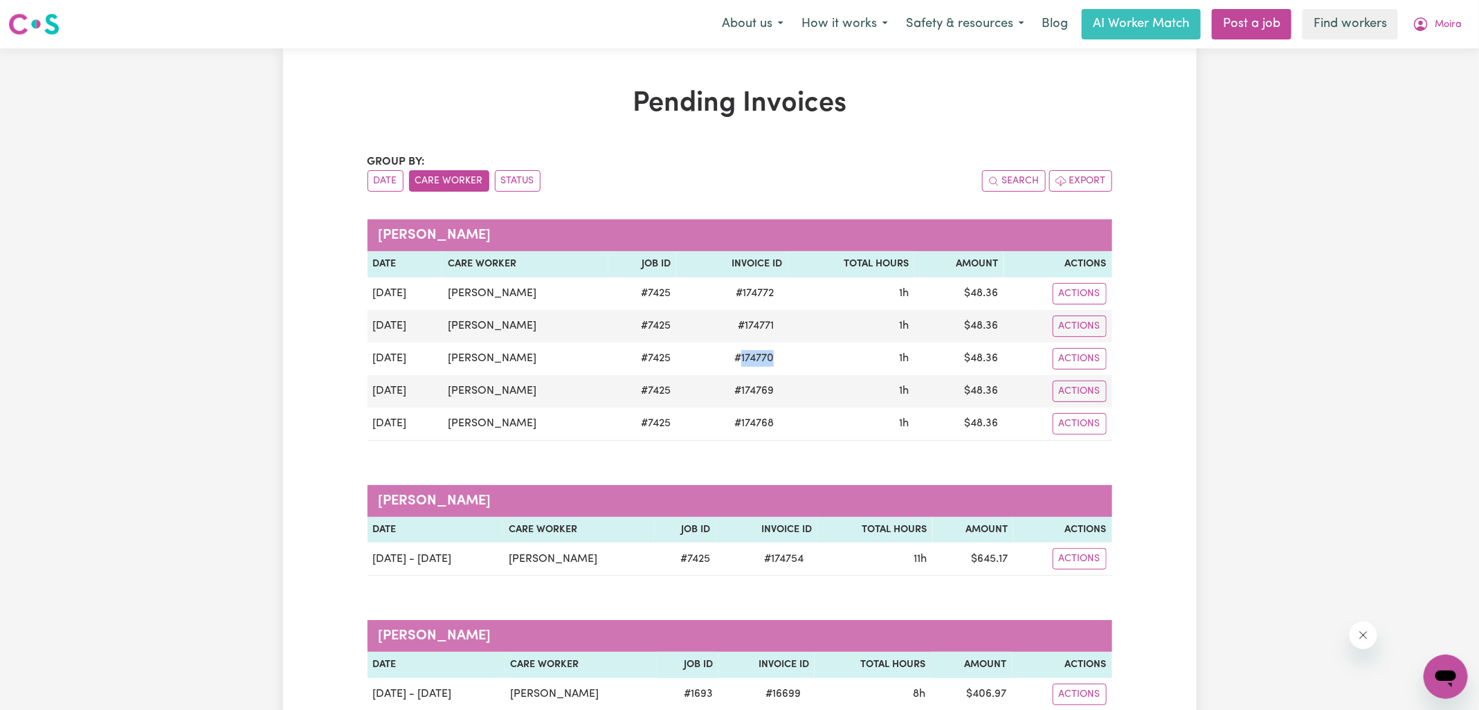
copy span "174770"
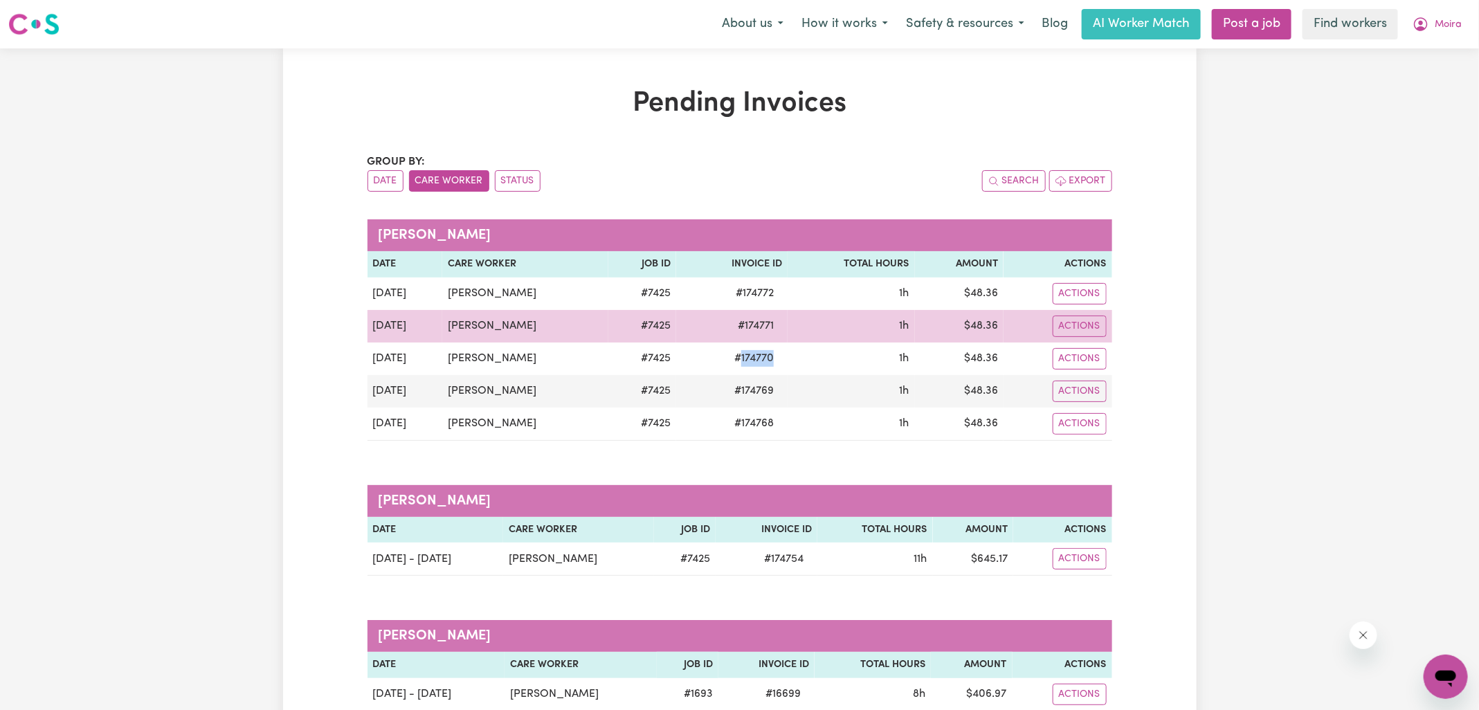
click at [751, 322] on span "# 174771" at bounding box center [755, 326] width 53 height 17
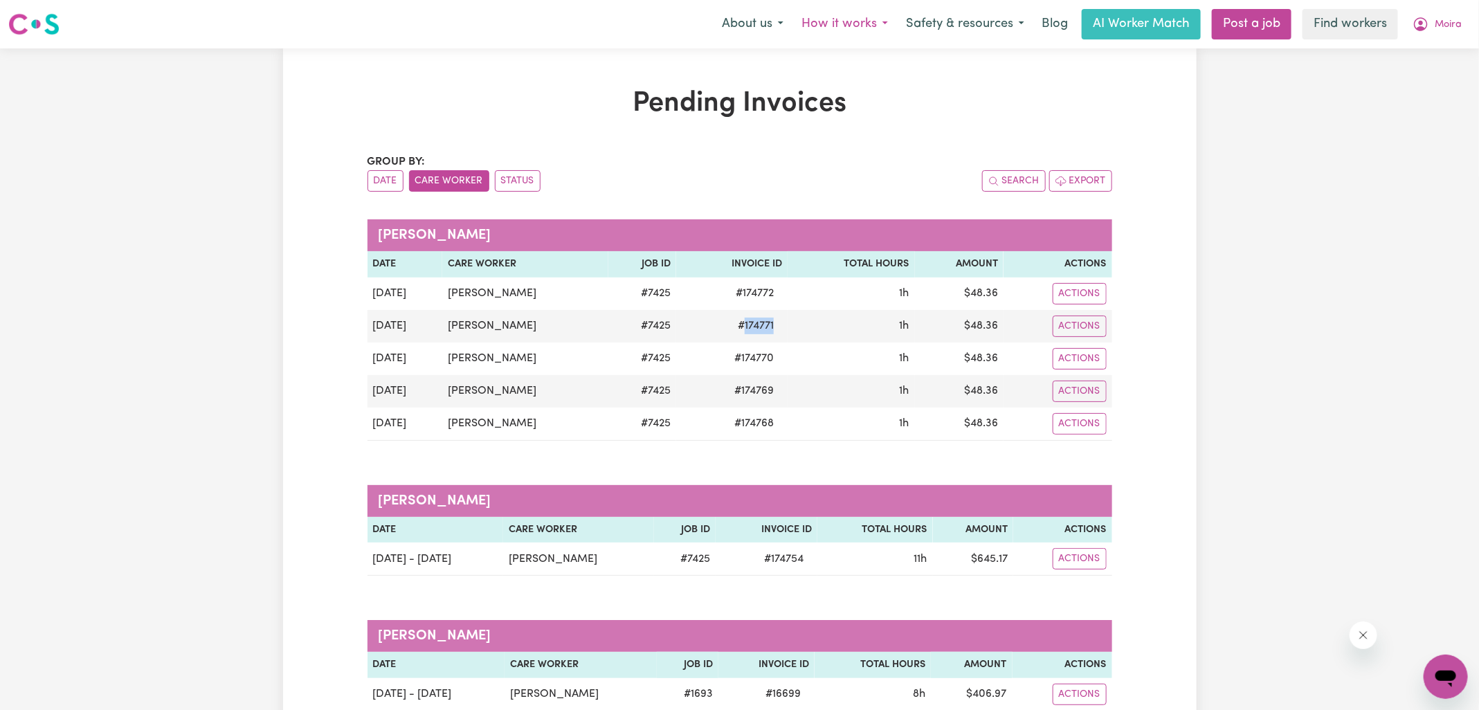
copy span "174771"
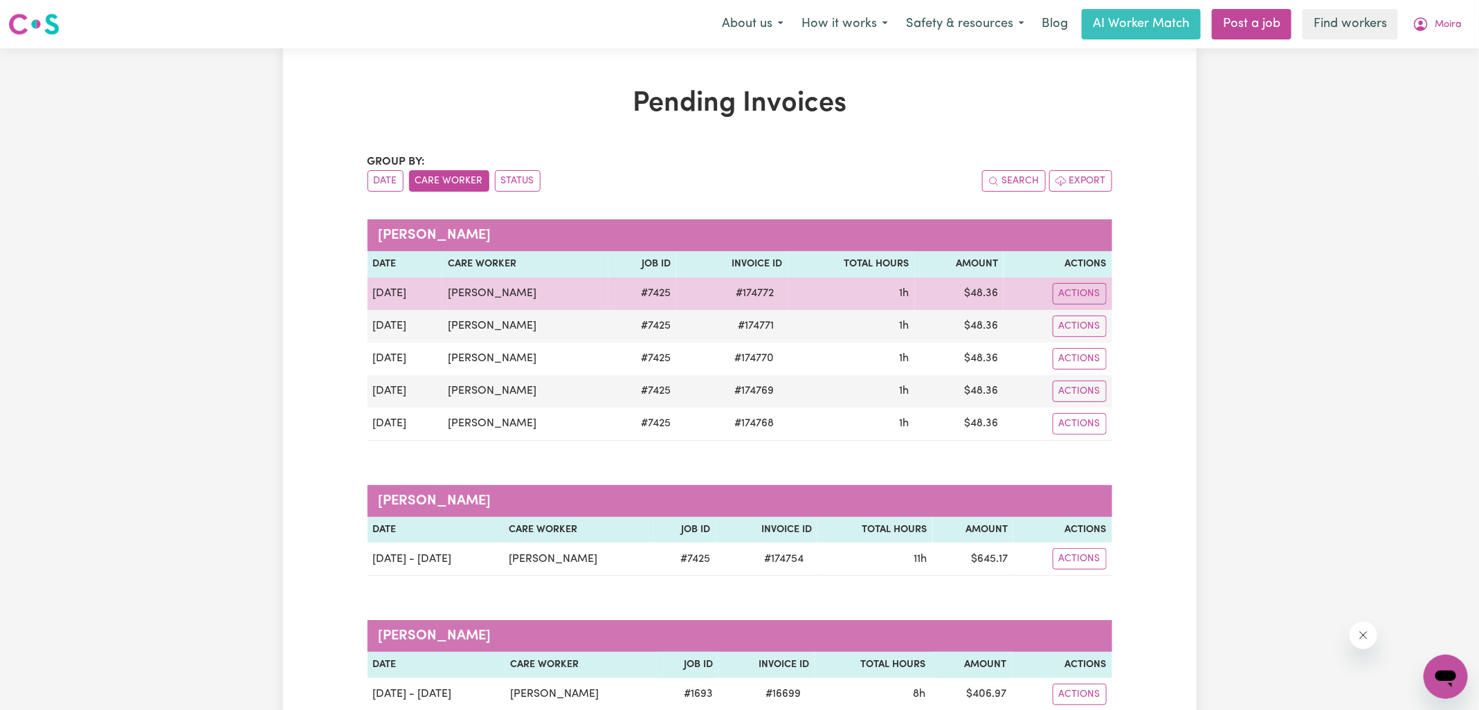
click at [754, 292] on span "# 174772" at bounding box center [754, 293] width 55 height 17
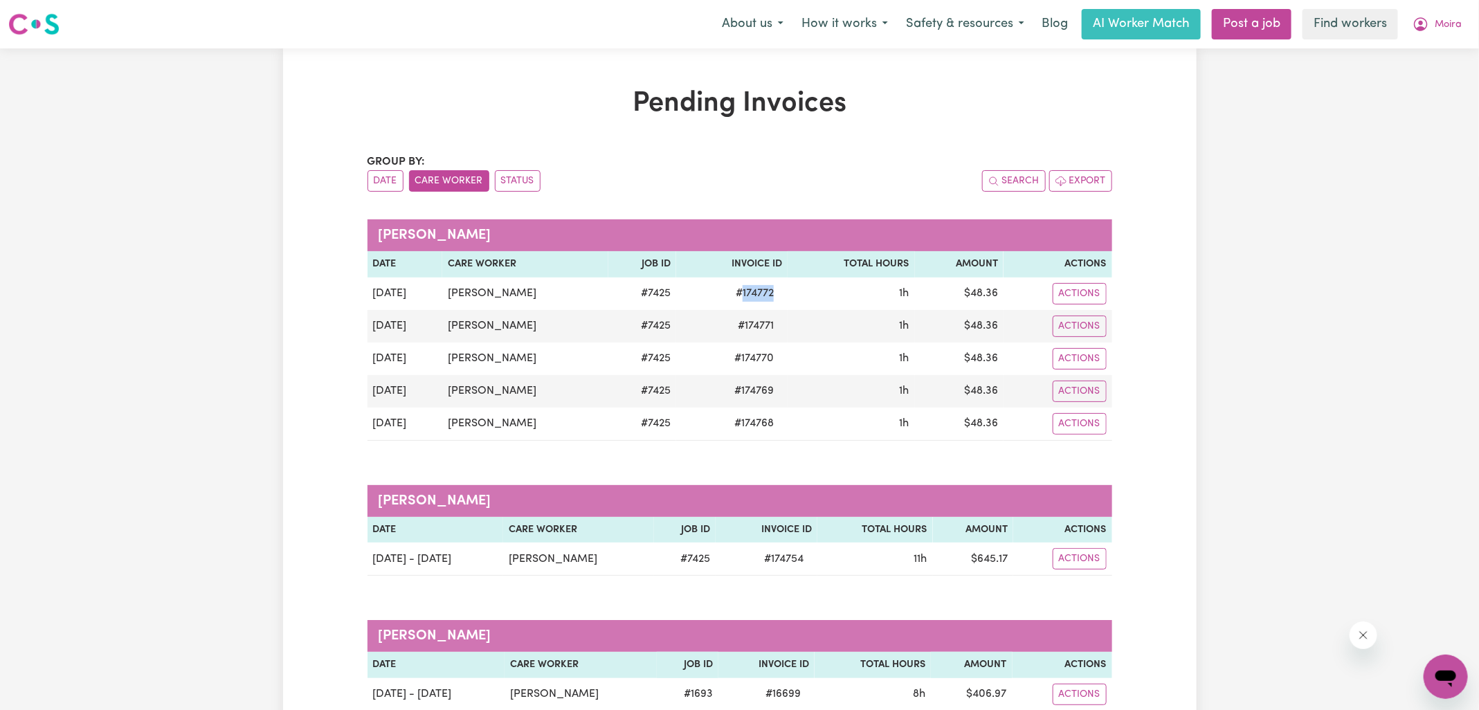
copy span "174772"
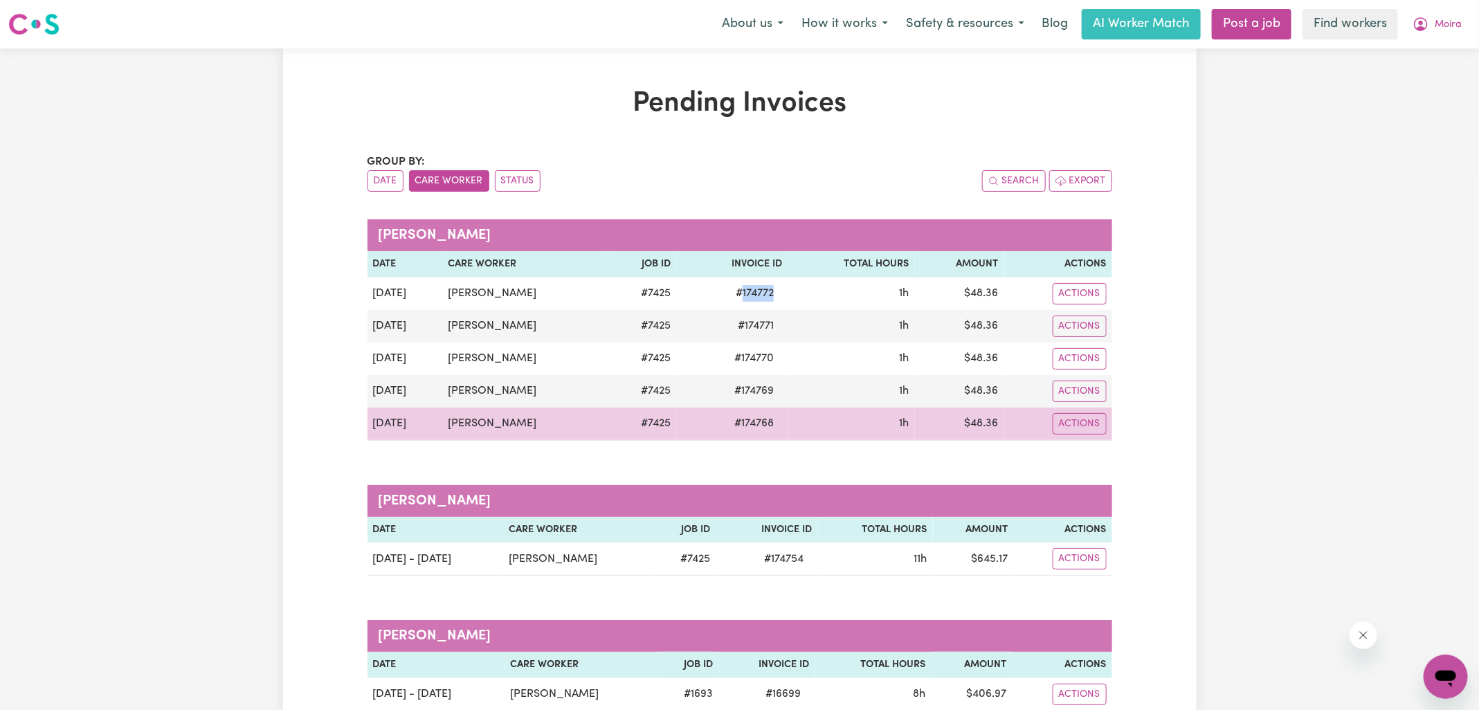
click at [987, 421] on td "$ 48.36" at bounding box center [959, 424] width 89 height 33
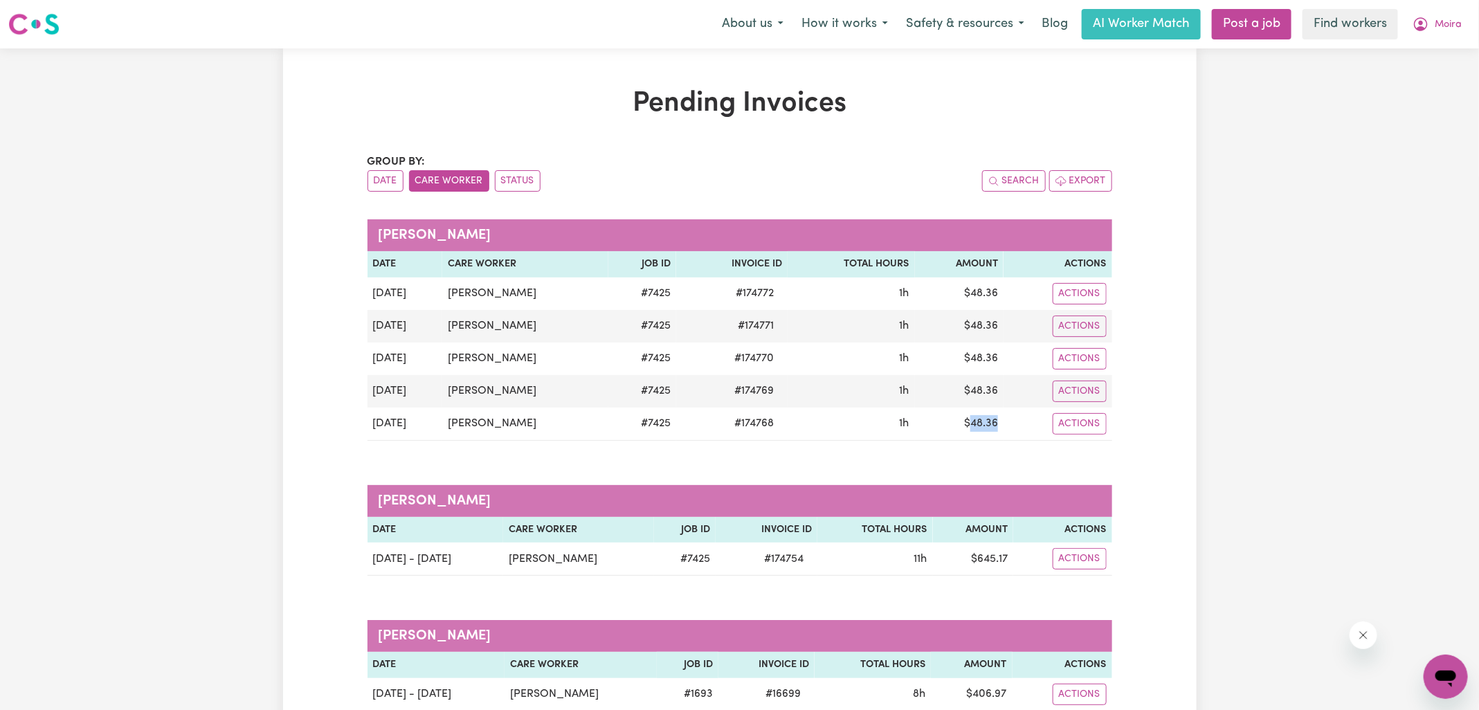
copy td "48.36"
click at [1424, 21] on icon "My Account" at bounding box center [1420, 24] width 17 height 17
click at [1398, 73] on link "Logout" at bounding box center [1414, 79] width 109 height 26
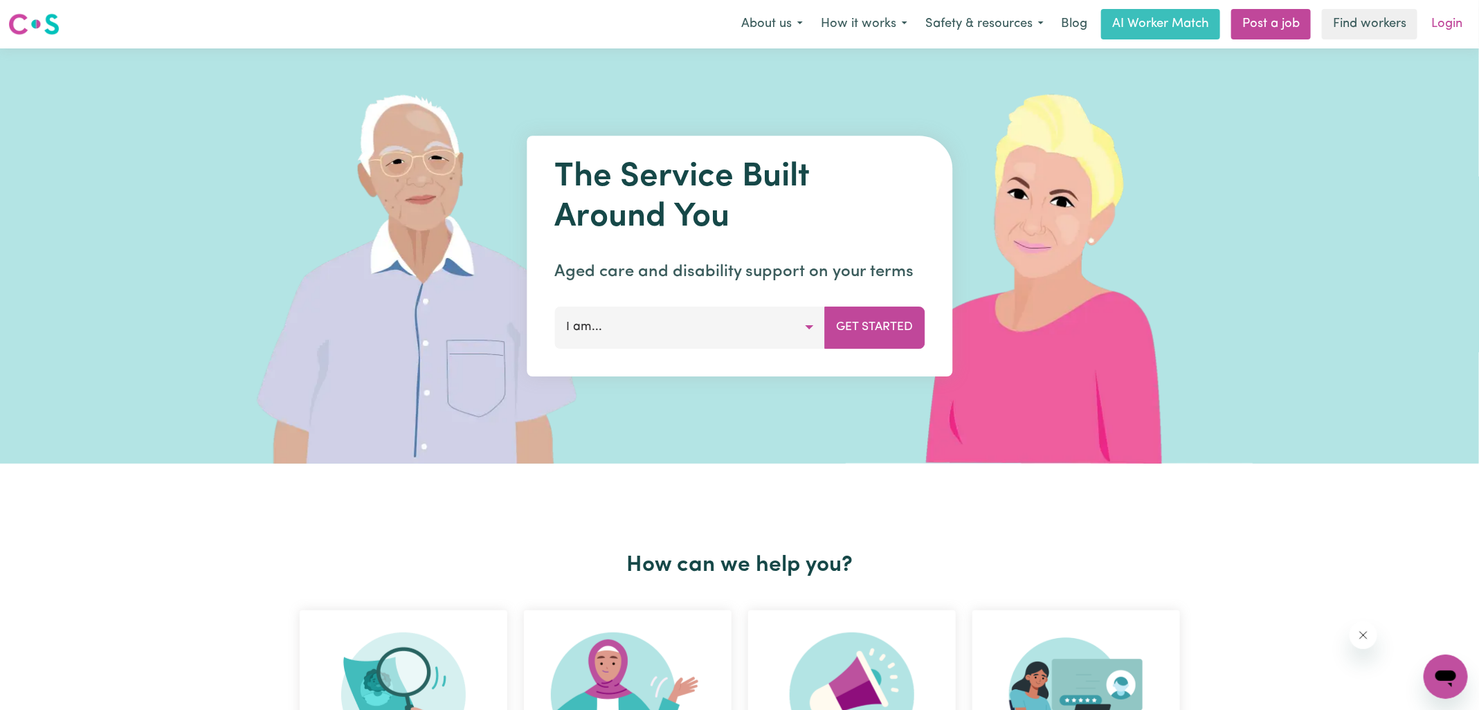
click at [1457, 24] on link "Login" at bounding box center [1446, 24] width 48 height 30
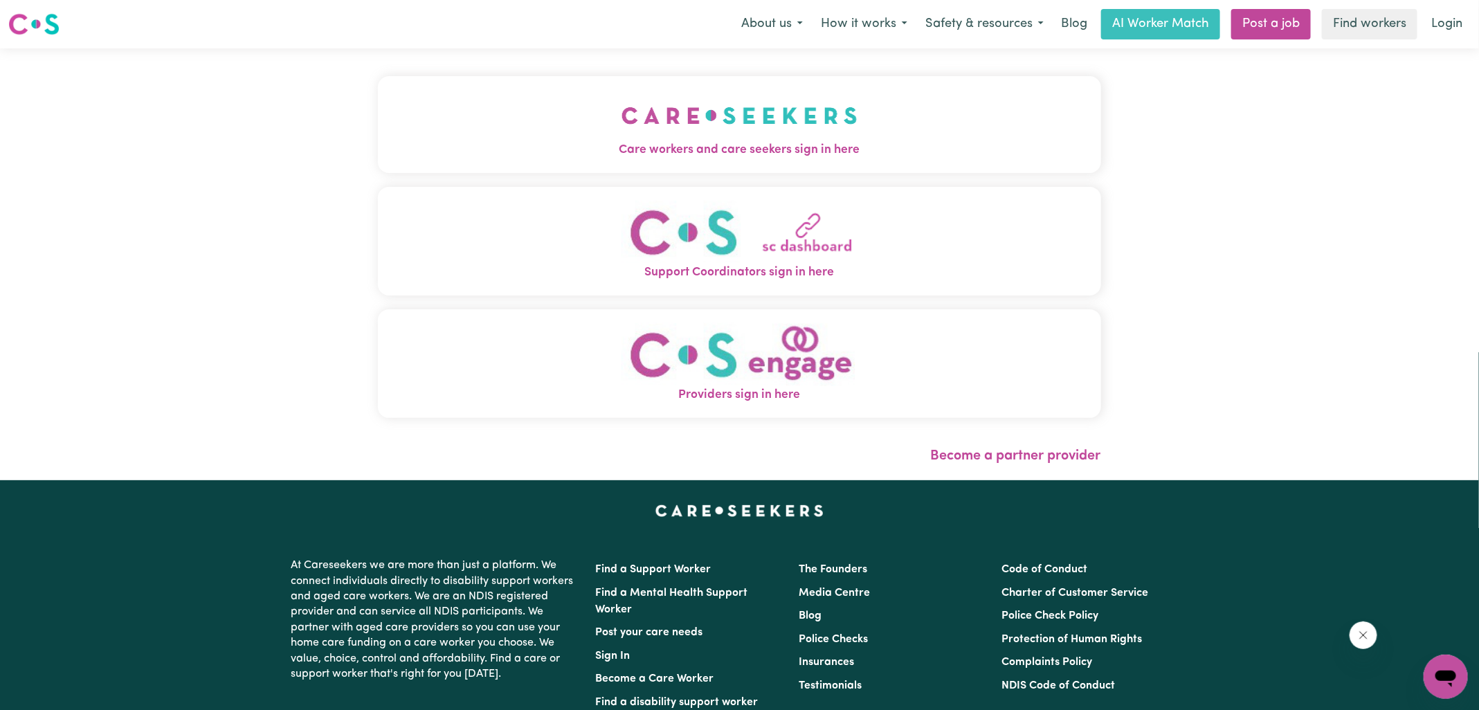
click at [494, 146] on span "Care workers and care seekers sign in here" at bounding box center [739, 150] width 723 height 18
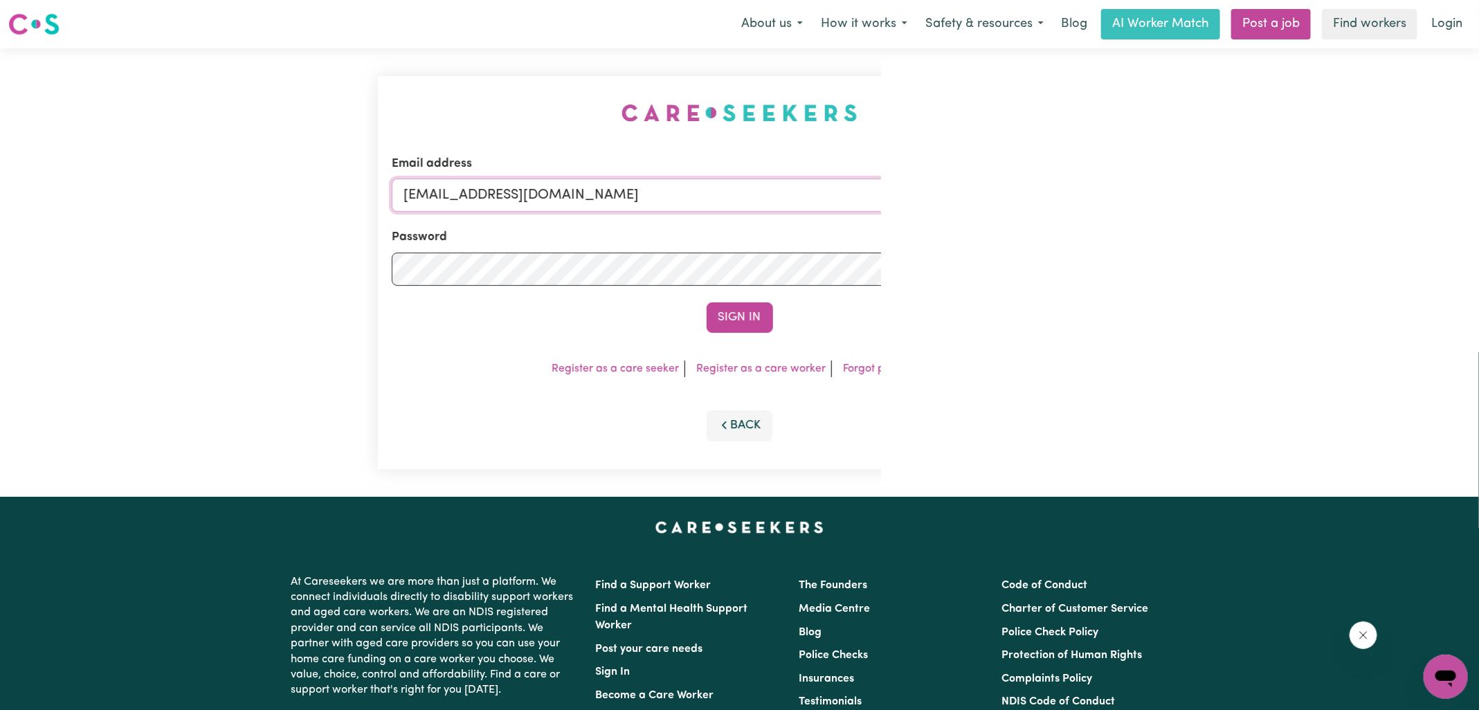
click at [957, 278] on form "Email address [EMAIL_ADDRESS][DOMAIN_NAME] Password Sign In" at bounding box center [739, 244] width 695 height 178
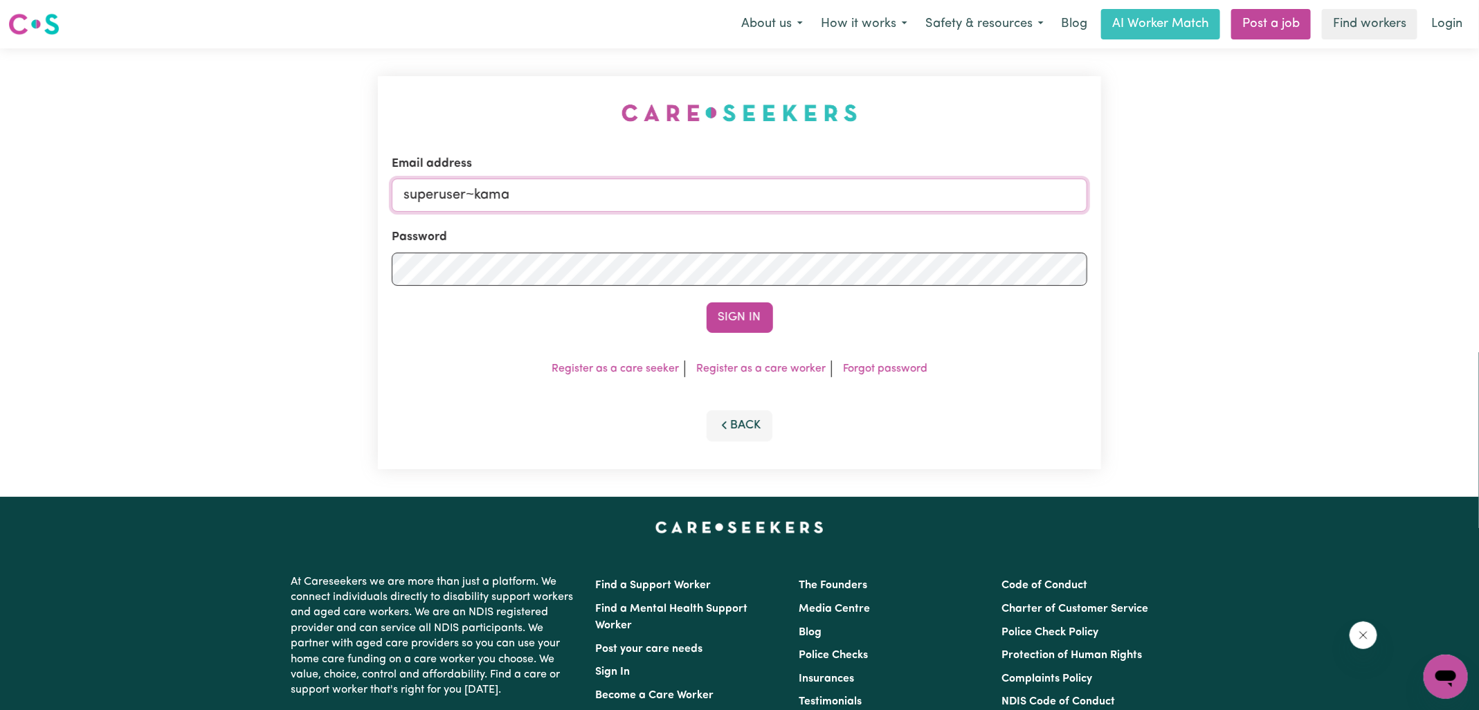
type input "[EMAIL_ADDRESS][DOMAIN_NAME]"
click at [706, 302] on button "Sign In" at bounding box center [739, 317] width 66 height 30
